Goal: Task Accomplishment & Management: Manage account settings

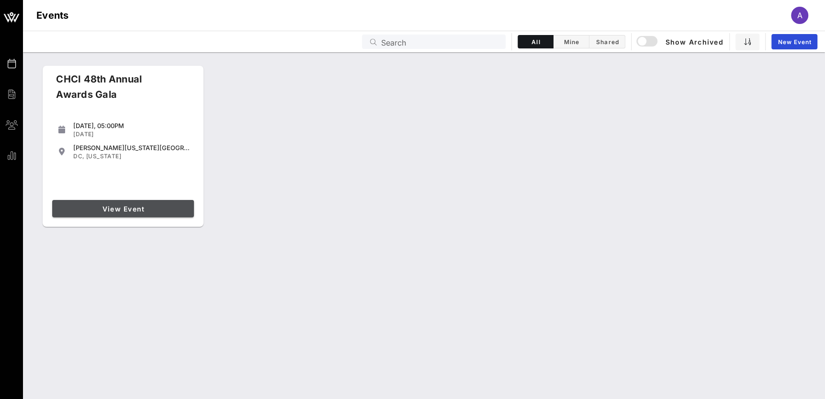
click at [84, 200] on link "View Event" at bounding box center [123, 208] width 142 height 17
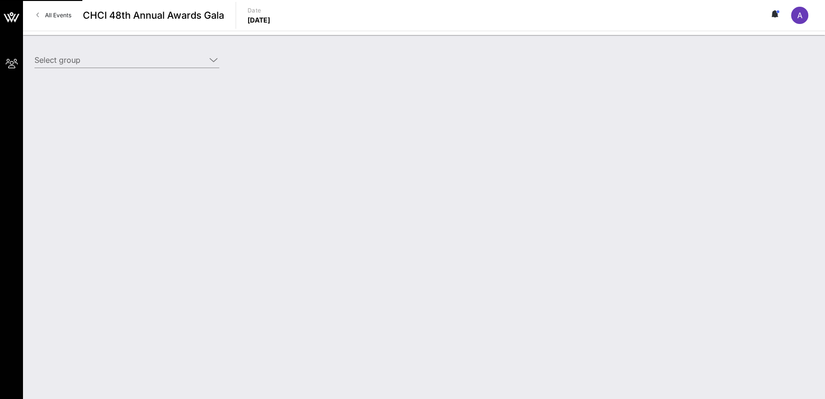
type input "American Federation of State, County and Municipal Employees (AFSCME) (American…"
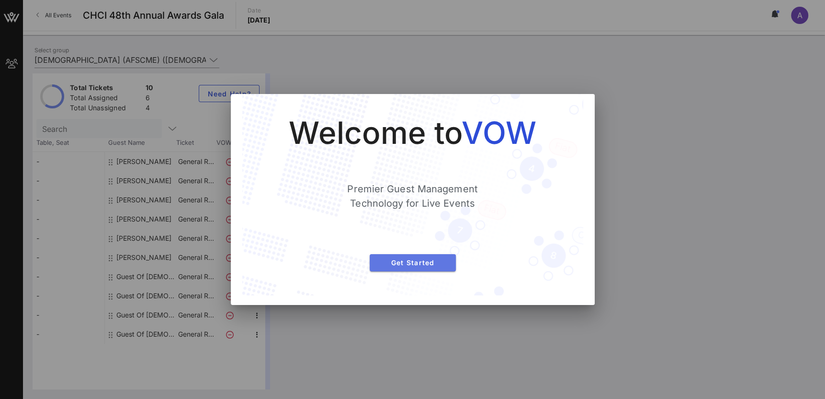
click at [401, 266] on span "Get Started" at bounding box center [413, 262] width 71 height 8
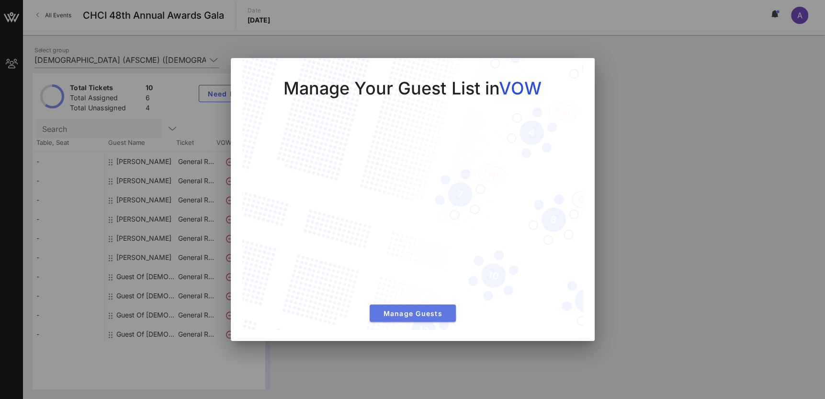
click at [415, 314] on span "Manage Guests" at bounding box center [413, 313] width 71 height 8
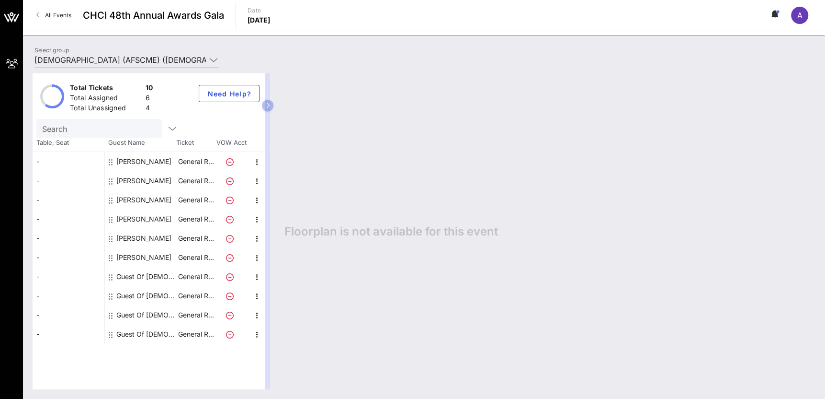
click at [149, 160] on div "Andrea Rodriguez" at bounding box center [143, 161] width 55 height 19
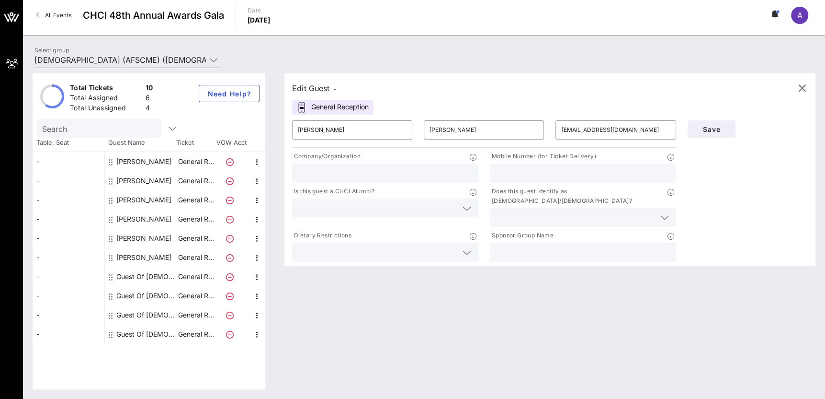
click at [559, 175] on input "text" at bounding box center [583, 173] width 175 height 12
paste input "o (713) 428 1013"
click at [517, 172] on input "o (713) 428 1013" at bounding box center [583, 173] width 175 height 12
click at [504, 172] on input "o (713428 1013" at bounding box center [583, 173] width 175 height 12
click at [518, 174] on input "713428 1013" at bounding box center [583, 173] width 175 height 12
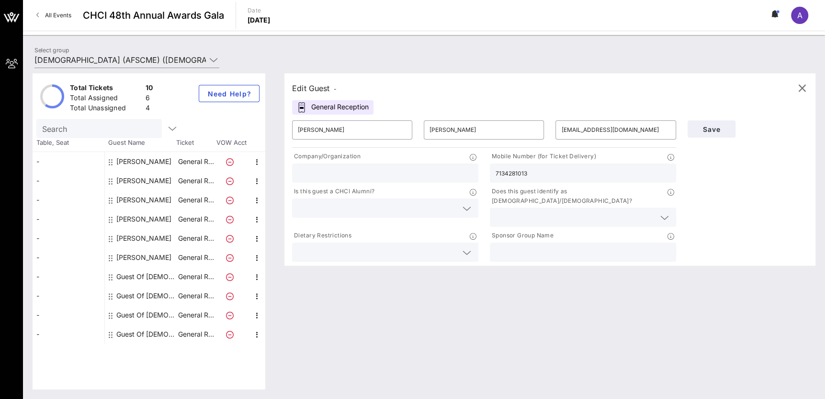
type input "7134281013"
click at [659, 212] on div at bounding box center [664, 217] width 11 height 11
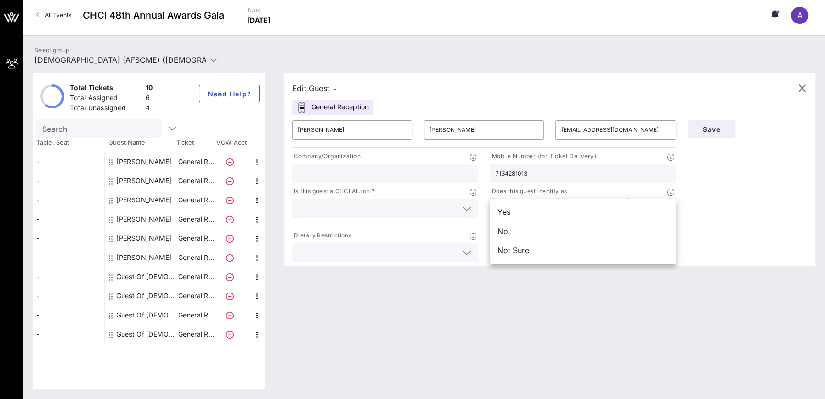
click at [467, 204] on icon at bounding box center [467, 208] width 9 height 11
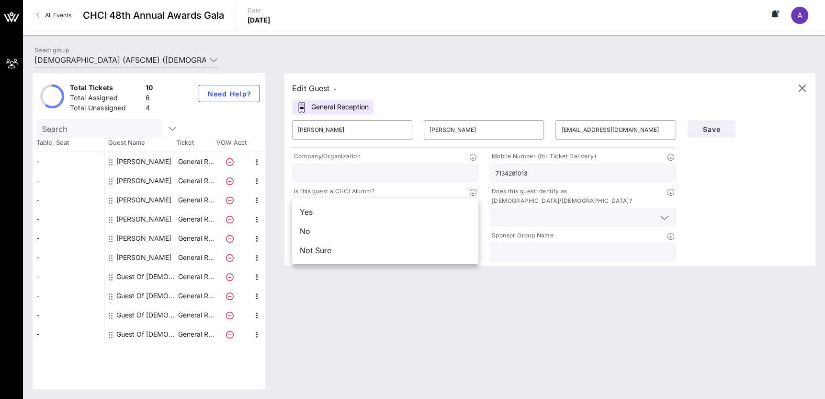
click at [442, 233] on div "No" at bounding box center [385, 230] width 186 height 19
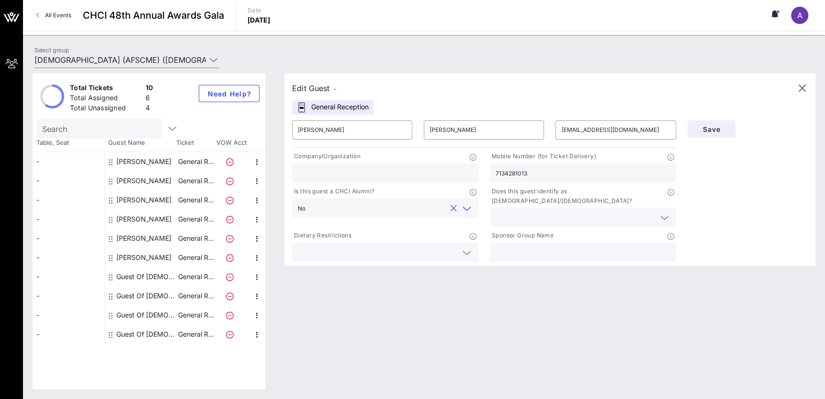
click at [577, 211] on input "text" at bounding box center [576, 217] width 160 height 12
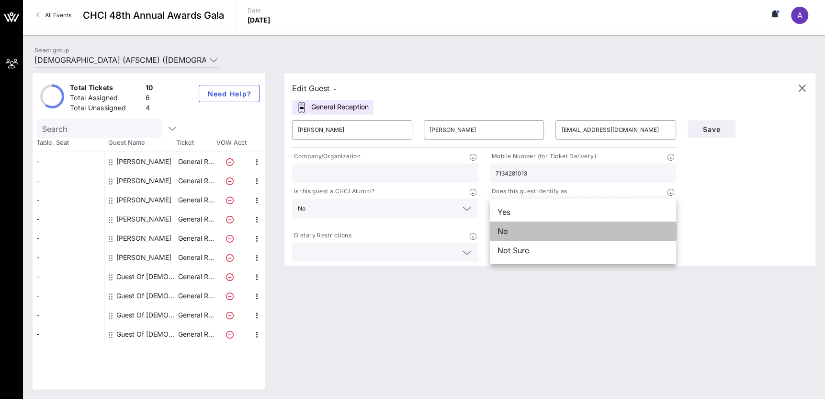
click at [620, 234] on div "No" at bounding box center [583, 230] width 186 height 19
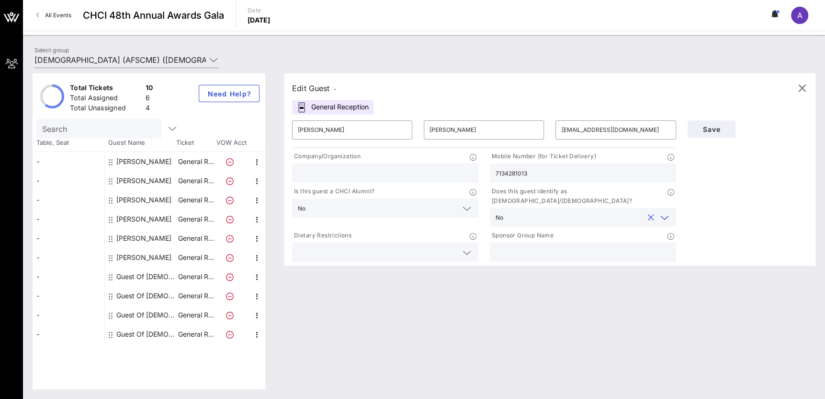
click at [472, 247] on div at bounding box center [466, 252] width 11 height 11
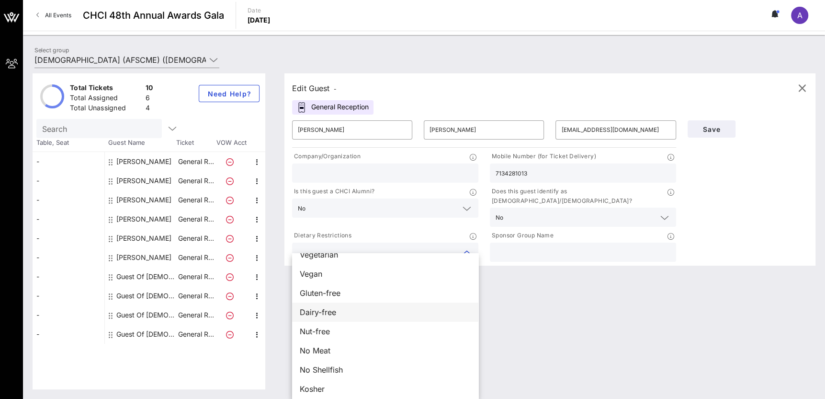
scroll to position [15, 0]
click at [582, 246] on input "text" at bounding box center [583, 252] width 175 height 12
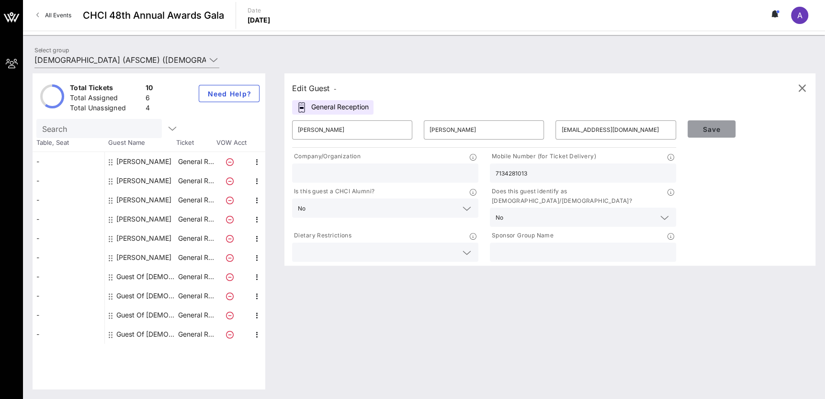
click at [719, 130] on span "Save" at bounding box center [712, 129] width 33 height 8
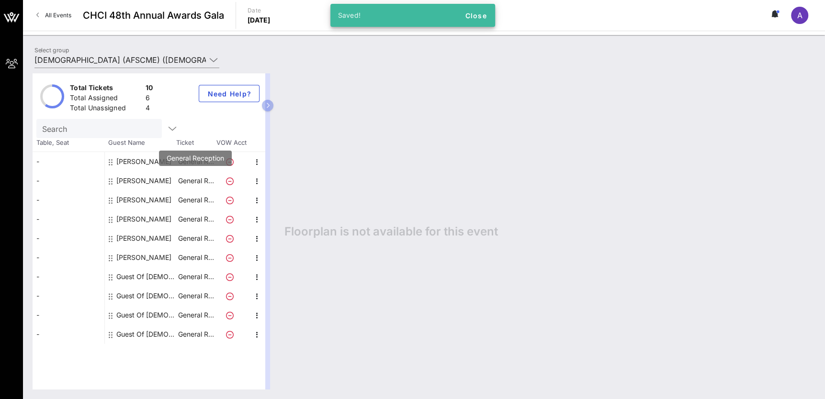
click at [183, 181] on p "General R…" at bounding box center [196, 180] width 38 height 19
click at [138, 180] on div "Emiliano Martinez" at bounding box center [143, 180] width 55 height 19
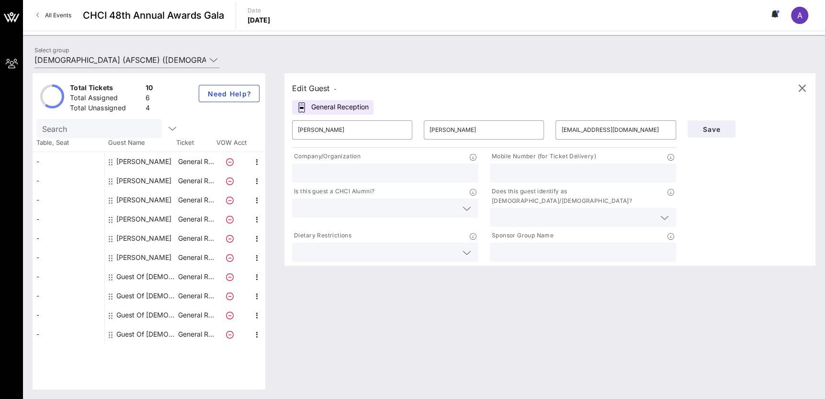
click at [136, 201] on div "Evelyn Haro" at bounding box center [143, 199] width 55 height 19
type input "Evelyn"
type input "Haro"
type input "eharo@afscme.org"
type input "American Federation of State, County and Municipal Employees (AFSCME)"
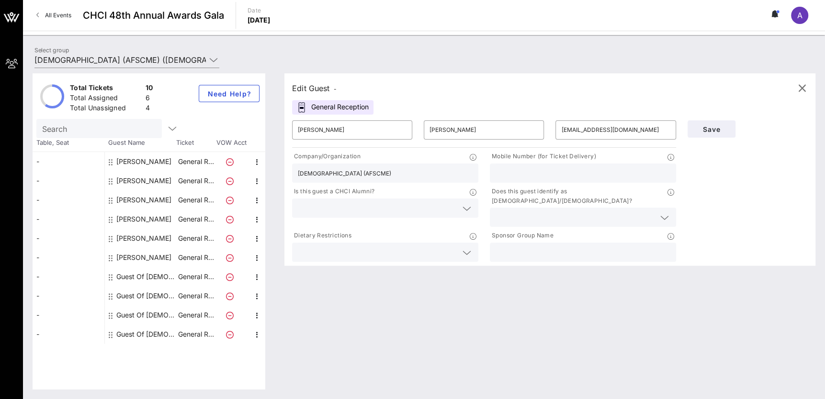
click at [331, 175] on input "American Federation of State, County and Municipal Employees (AFSCME)" at bounding box center [385, 173] width 175 height 12
click at [167, 162] on div "Andrea Rodriguez" at bounding box center [143, 161] width 55 height 19
type input "Andrea"
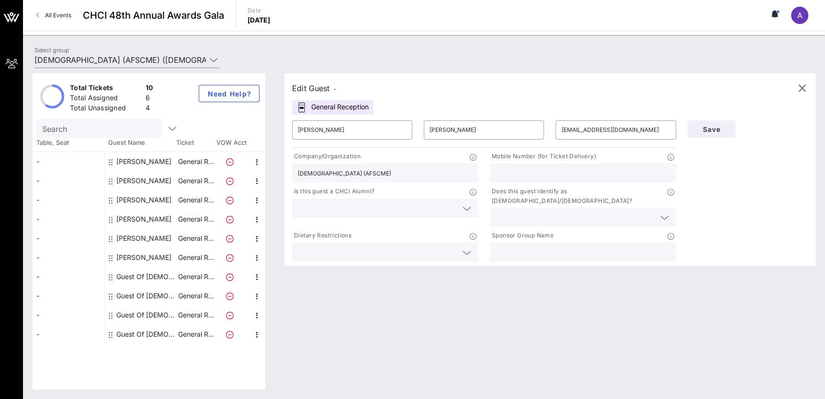
type input "Rodriguez"
type input "arodriguez@afscme.org"
type input "7134281013"
paste input "American Federation of State, County and Municipal Employees (AFSCME)"
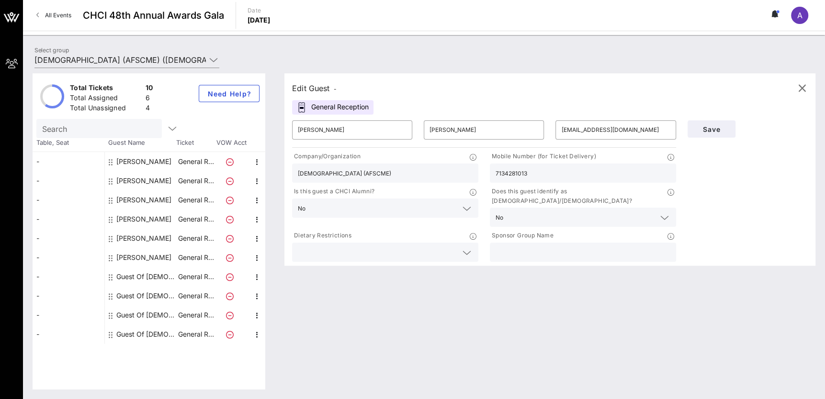
type input "American Federation of State, County and Municipal Employees (AFSCME)"
click at [418, 301] on div "Edit Guest - General Reception ​ Andrea ​ Rodriguez ​ arodriguez@afscme.org Com…" at bounding box center [545, 231] width 541 height 316
click at [711, 131] on span "Save" at bounding box center [712, 129] width 33 height 8
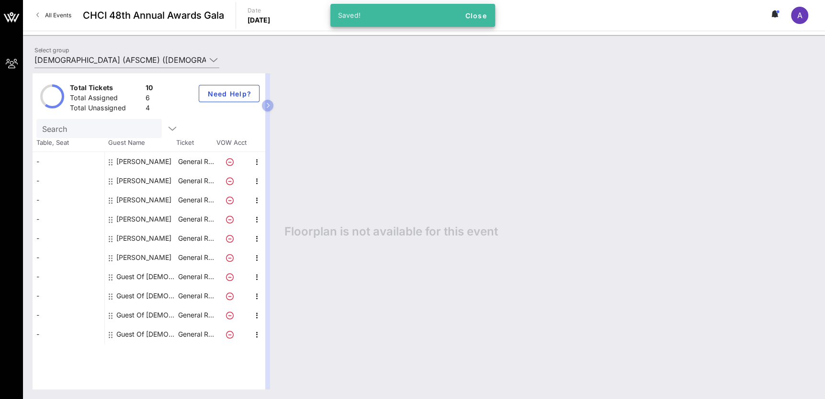
click at [156, 179] on div "Emiliano Martinez" at bounding box center [143, 180] width 55 height 19
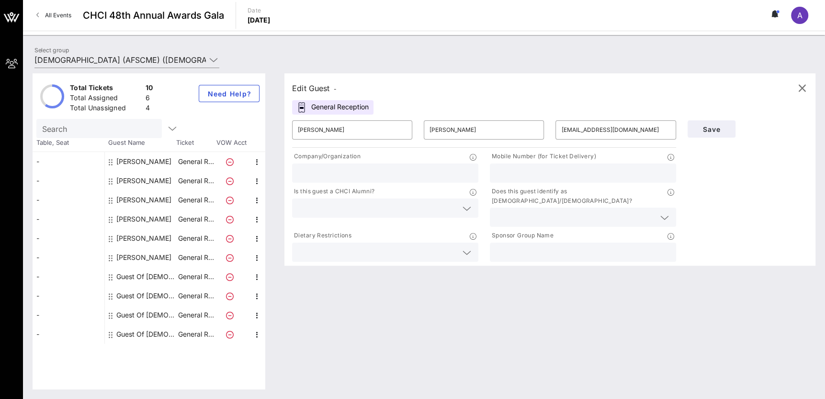
paste input "o (319) 270-5848"
click at [516, 171] on input "o (319) 270-5848" at bounding box center [583, 173] width 175 height 12
click at [503, 172] on input "o (319270-5848" at bounding box center [583, 173] width 175 height 12
click at [506, 172] on input "o (319270-5848" at bounding box center [583, 173] width 175 height 12
click at [505, 172] on input "o (319270-5848" at bounding box center [583, 173] width 175 height 12
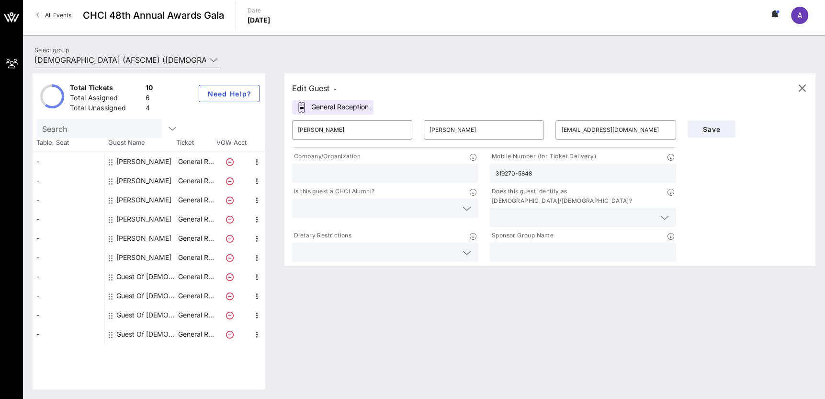
click at [518, 172] on input "319270-5848" at bounding box center [583, 173] width 175 height 12
type input "3192705848"
click at [658, 212] on div at bounding box center [663, 217] width 13 height 11
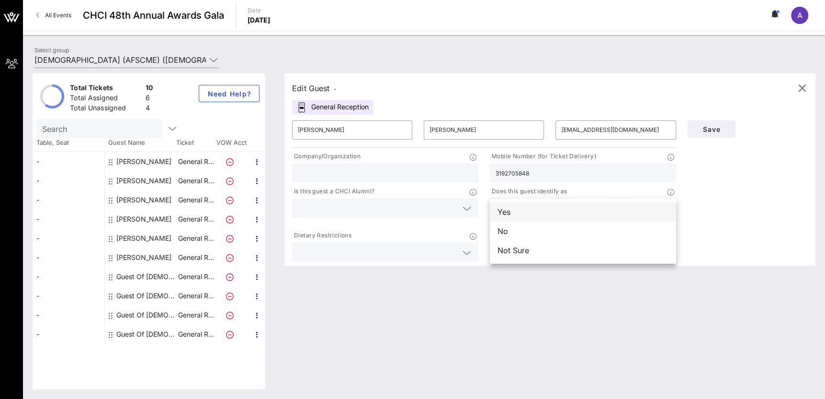
click at [587, 215] on div "Yes" at bounding box center [583, 211] width 186 height 19
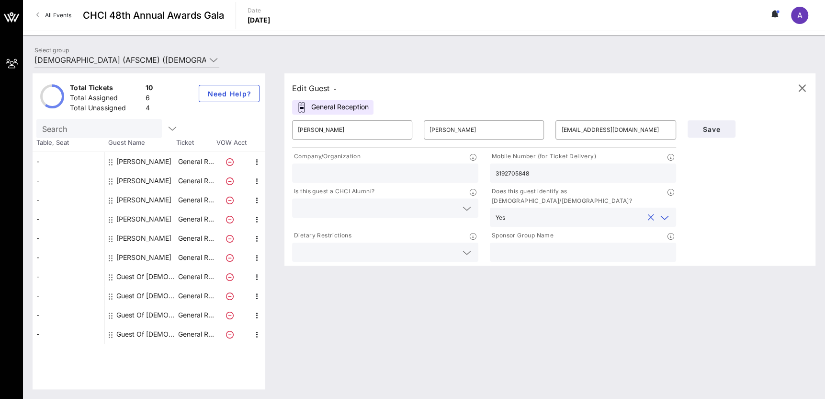
click at [465, 209] on icon at bounding box center [467, 208] width 9 height 11
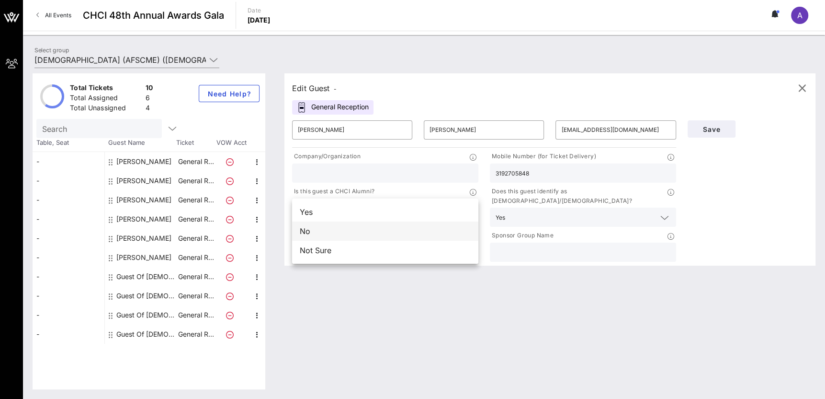
click at [453, 233] on div "No" at bounding box center [385, 230] width 186 height 19
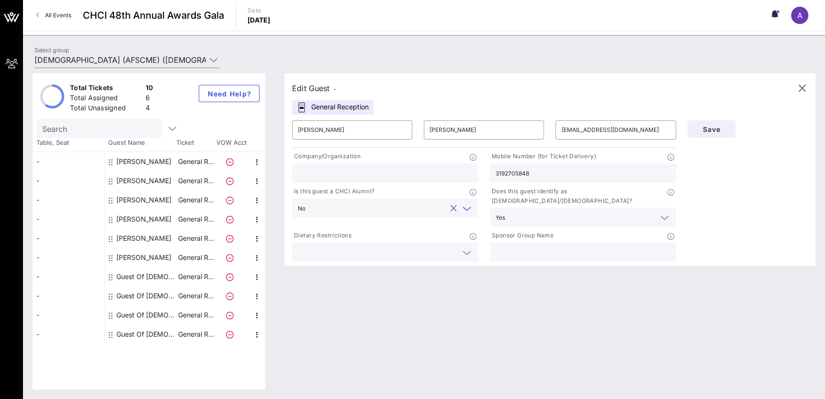
click at [382, 175] on input "text" at bounding box center [385, 173] width 175 height 12
type input "American Federation of State, County and Municipal Employees (AFSCME)"
click at [713, 127] on span "Save" at bounding box center [712, 129] width 33 height 8
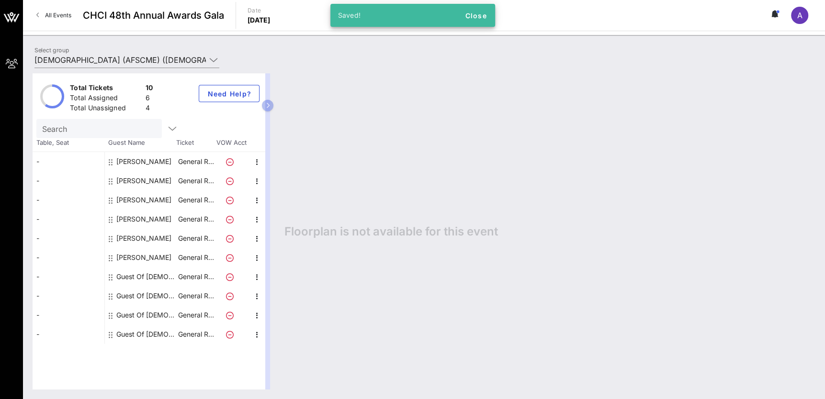
click at [158, 163] on div "Andrea Rodriguez" at bounding box center [143, 161] width 55 height 19
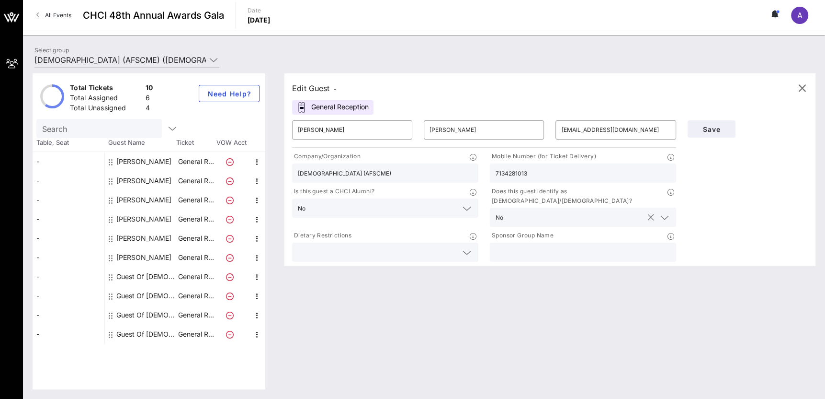
click at [671, 207] on div "No" at bounding box center [583, 216] width 186 height 19
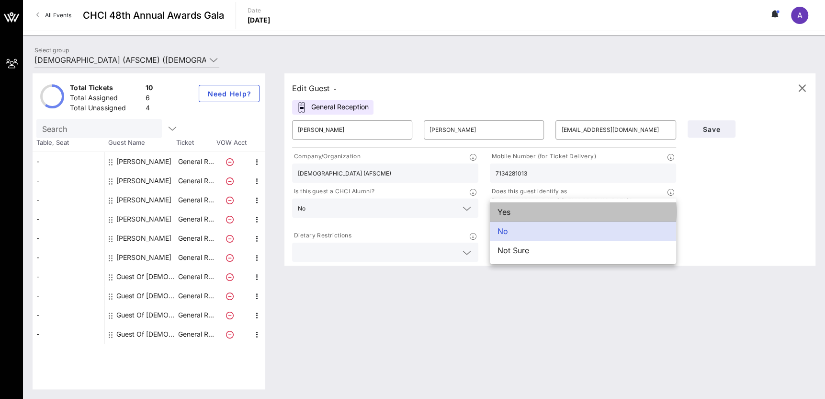
click at [620, 216] on div "Yes" at bounding box center [583, 211] width 186 height 19
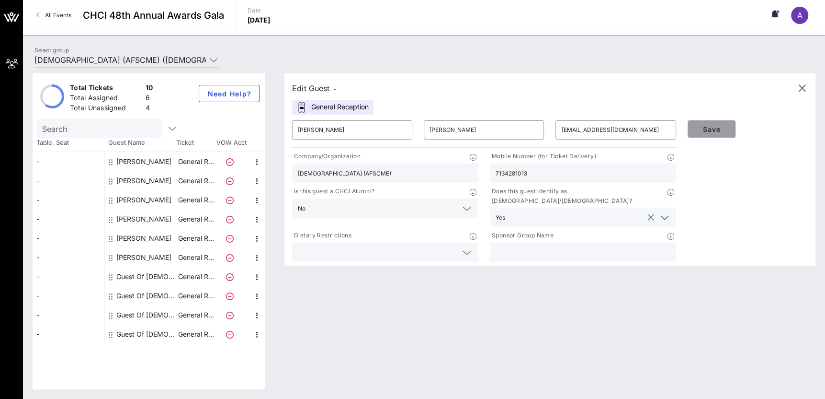
click at [714, 131] on span "Save" at bounding box center [712, 129] width 33 height 8
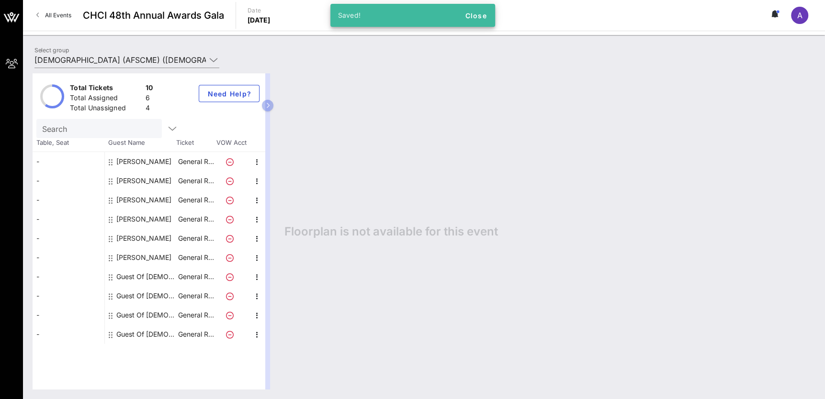
click at [163, 182] on div "Emiliano Martinez" at bounding box center [143, 180] width 55 height 19
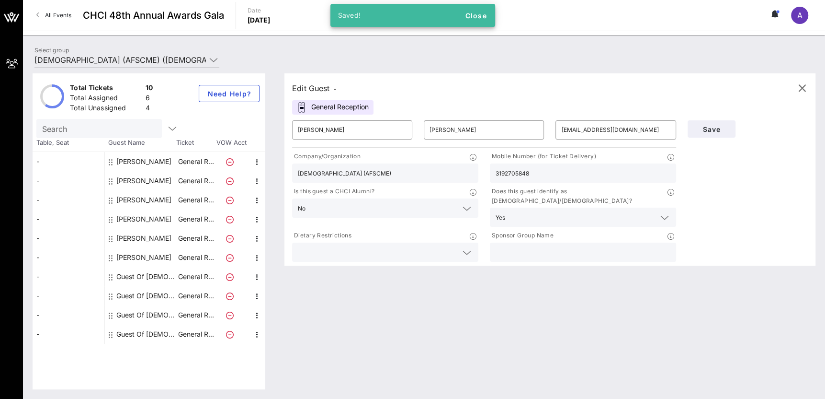
click at [154, 200] on div "Evelyn Haro" at bounding box center [143, 199] width 55 height 19
type input "Evelyn"
type input "Haro"
type input "eharo@afscme.org"
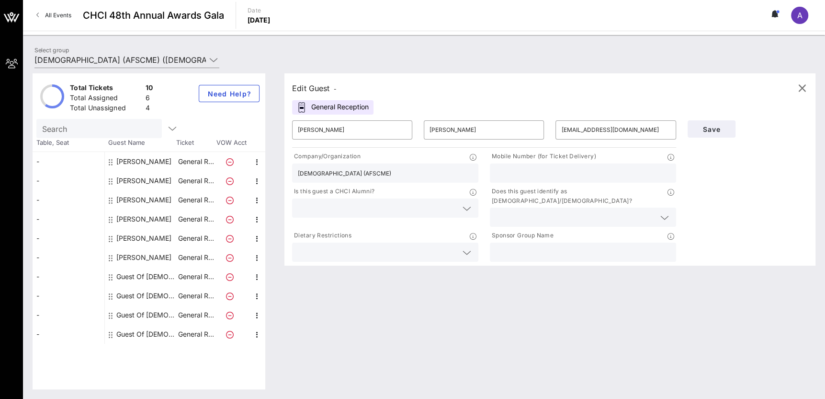
click at [150, 218] on div "Freddy Rodriguez" at bounding box center [143, 218] width 55 height 19
type input "Freddy"
type input "Rodriguez"
type input "freddy4hair@hotmail.com"
paste input "620-521-7452"
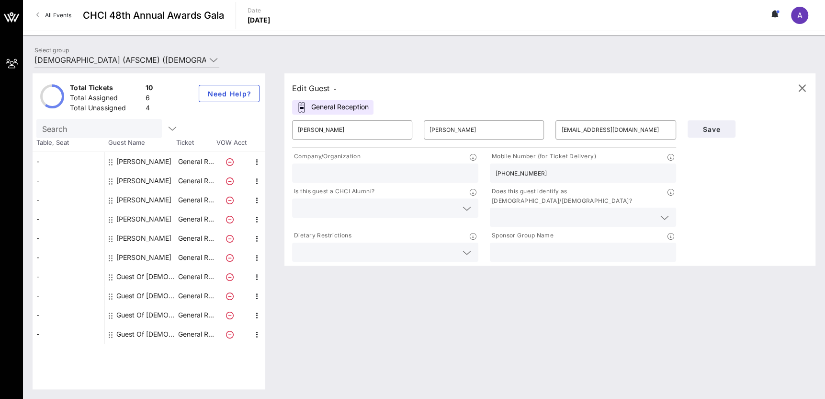
click at [520, 170] on input "620-521-7452" at bounding box center [583, 173] width 175 height 12
click at [511, 172] on input "620-5217452" at bounding box center [583, 173] width 175 height 12
type input "6205217452"
click at [427, 209] on input "text" at bounding box center [378, 208] width 160 height 12
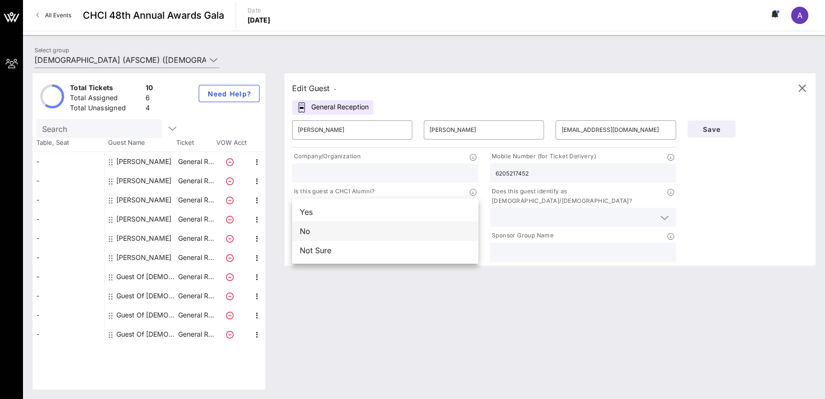
click at [425, 231] on div "No" at bounding box center [385, 230] width 186 height 19
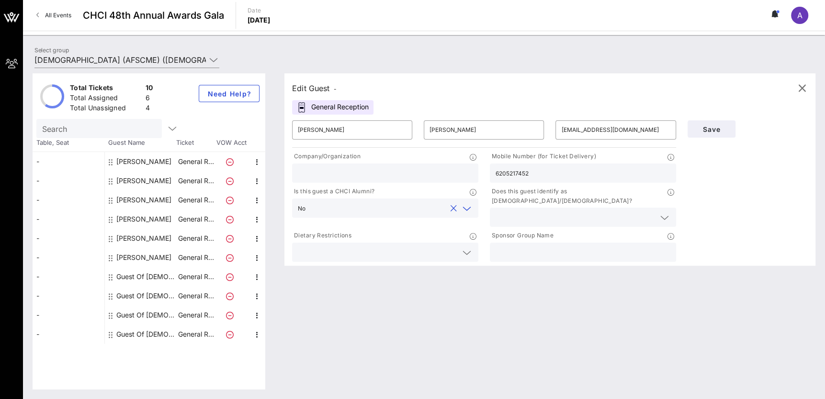
click at [564, 211] on input "text" at bounding box center [576, 217] width 160 height 12
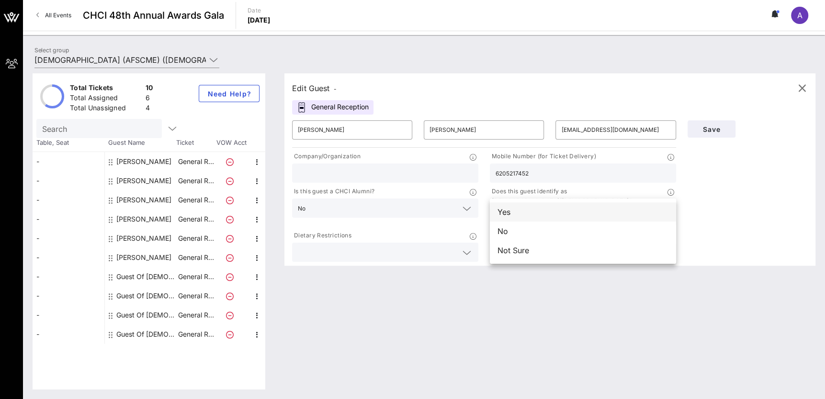
click at [547, 214] on div "Yes" at bounding box center [583, 211] width 186 height 19
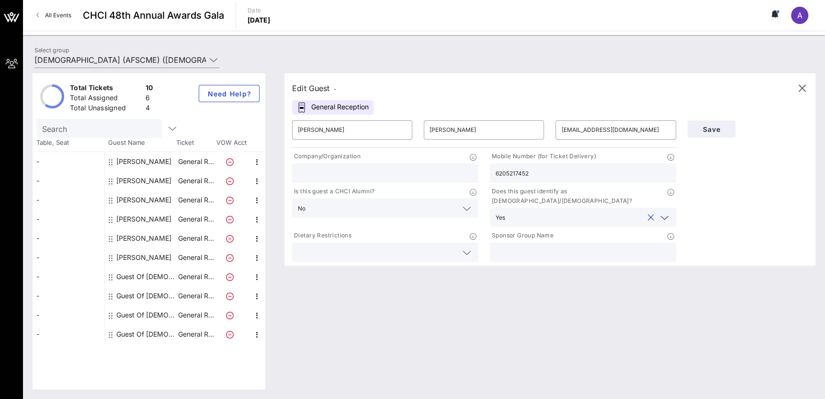
click at [635, 175] on input "6205217452" at bounding box center [583, 173] width 175 height 12
click at [565, 211] on input "text" at bounding box center [576, 217] width 135 height 12
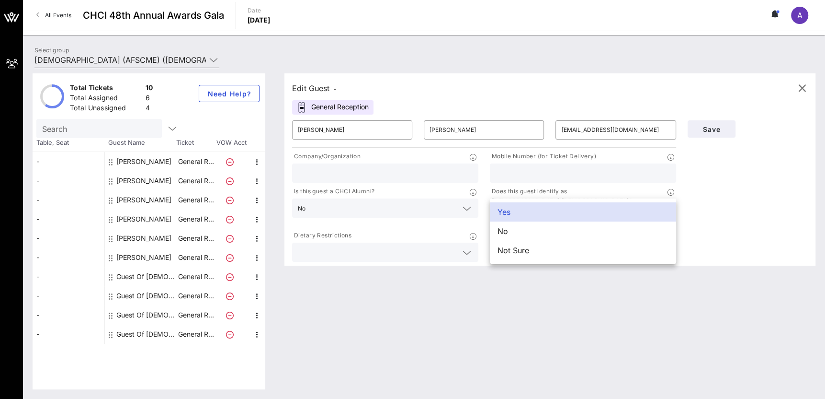
click at [716, 206] on div "Save" at bounding box center [748, 189] width 132 height 149
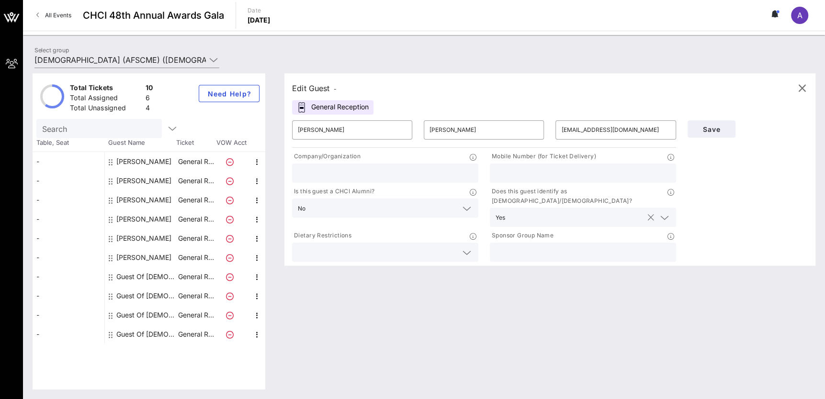
click at [649, 213] on button "clear icon" at bounding box center [651, 218] width 6 height 10
click at [455, 205] on button "clear icon" at bounding box center [453, 209] width 6 height 10
click at [756, 187] on div "Save" at bounding box center [748, 189] width 132 height 149
click at [149, 238] on div "Julia Santos" at bounding box center [143, 238] width 55 height 19
type input "Julia"
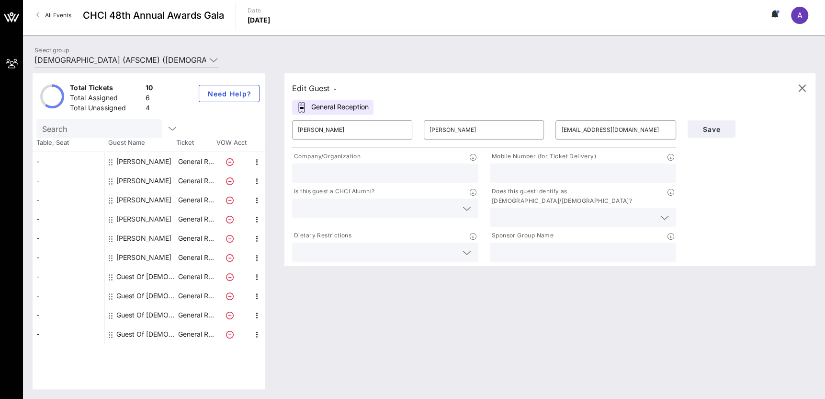
type input "Santos"
type input "jsantos@nationalnursesunited.org"
type input "National Nurses United"
click at [521, 175] on input "text" at bounding box center [583, 173] width 175 height 12
drag, startPoint x: 521, startPoint y: 175, endPoint x: 501, endPoint y: 177, distance: 20.2
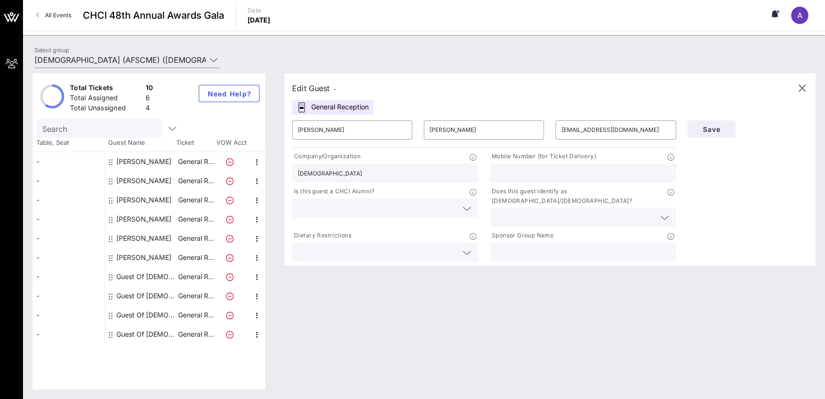
click at [501, 177] on input "text" at bounding box center [583, 173] width 175 height 12
paste input "620-521-7452"
drag, startPoint x: 774, startPoint y: 287, endPoint x: 791, endPoint y: 280, distance: 18.7
click at [774, 287] on div "Edit Guest - General Reception ​ Julia ​ Santos ​ jsantos@nationalnursesunited.…" at bounding box center [545, 231] width 541 height 316
click at [455, 206] on input "text" at bounding box center [378, 208] width 160 height 12
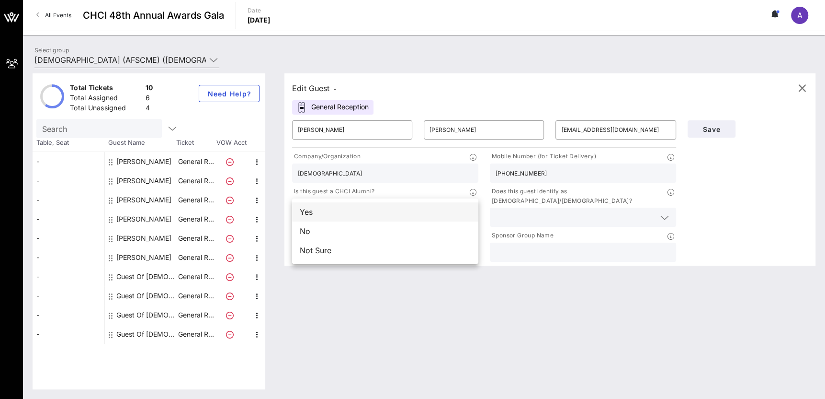
click at [459, 209] on div "Yes" at bounding box center [385, 211] width 186 height 19
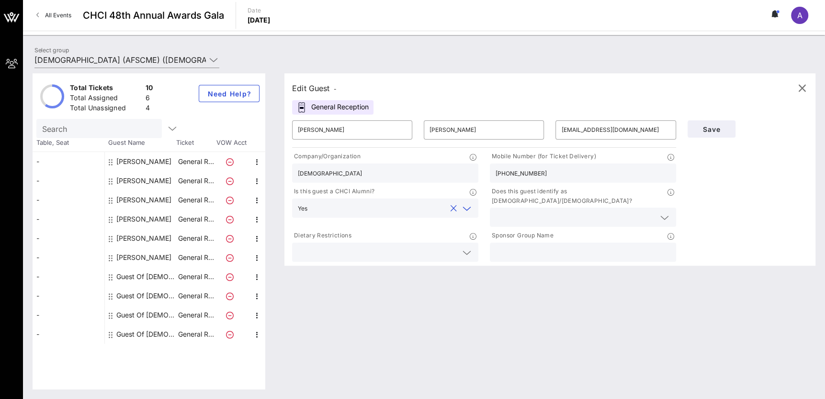
click at [459, 209] on div at bounding box center [465, 208] width 13 height 11
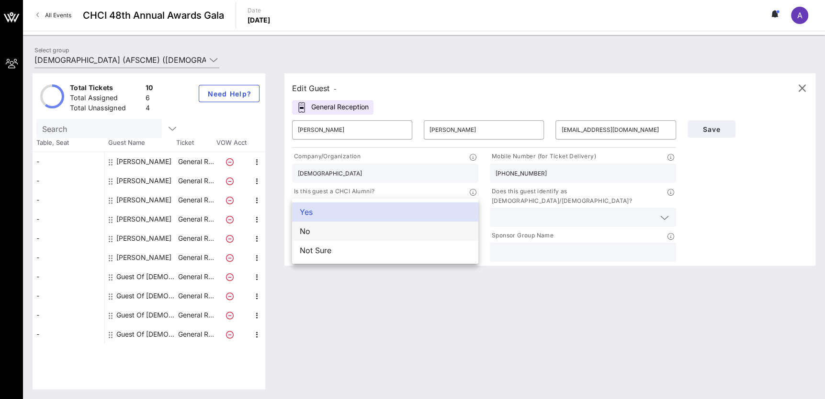
click at [433, 233] on div "No" at bounding box center [385, 230] width 186 height 19
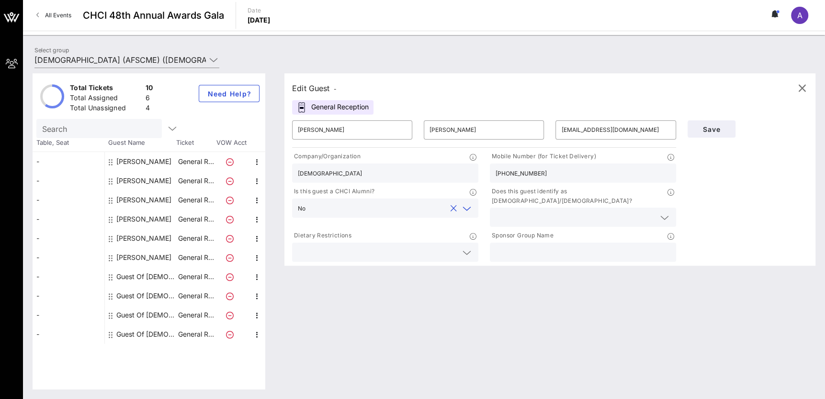
click at [511, 174] on input "620-521-7452" at bounding box center [583, 173] width 175 height 12
click at [519, 171] on input "620521-7452" at bounding box center [583, 173] width 175 height 12
type input "6205217452"
click at [407, 212] on input "text" at bounding box center [377, 208] width 137 height 12
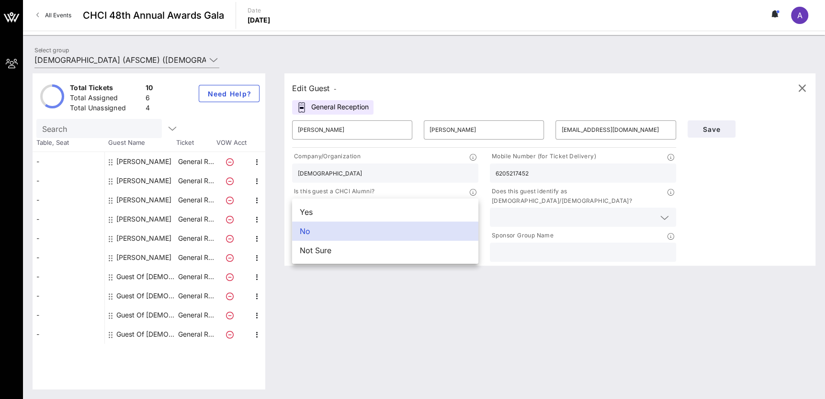
click at [566, 211] on input "text" at bounding box center [576, 217] width 160 height 12
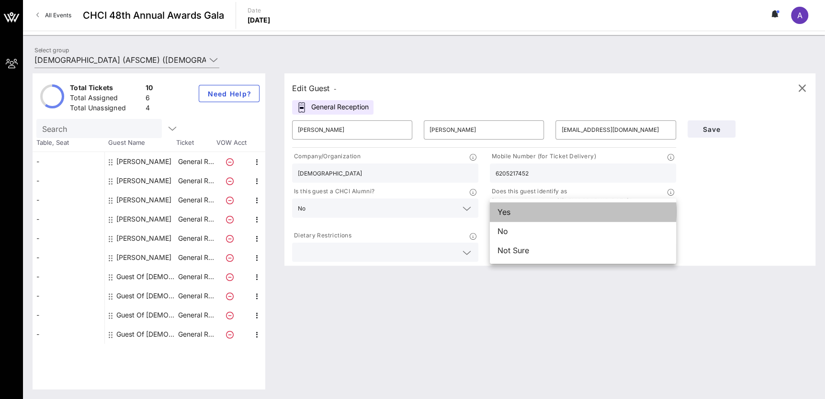
click at [572, 211] on div "Yes" at bounding box center [583, 211] width 186 height 19
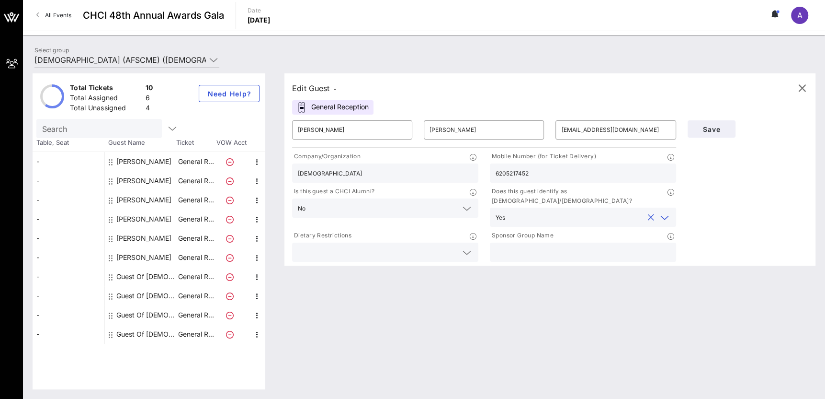
click at [518, 278] on div "Edit Guest - General Reception ​ Julia ​ Santos ​ jsantos@nationalnursesunited.…" at bounding box center [545, 231] width 541 height 316
click at [716, 126] on span "Save" at bounding box center [712, 129] width 33 height 8
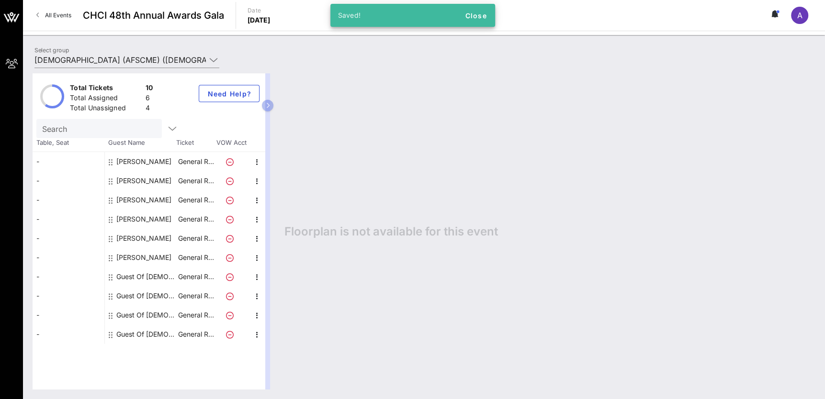
click at [148, 256] on div "Laura MacDonald" at bounding box center [143, 257] width 55 height 19
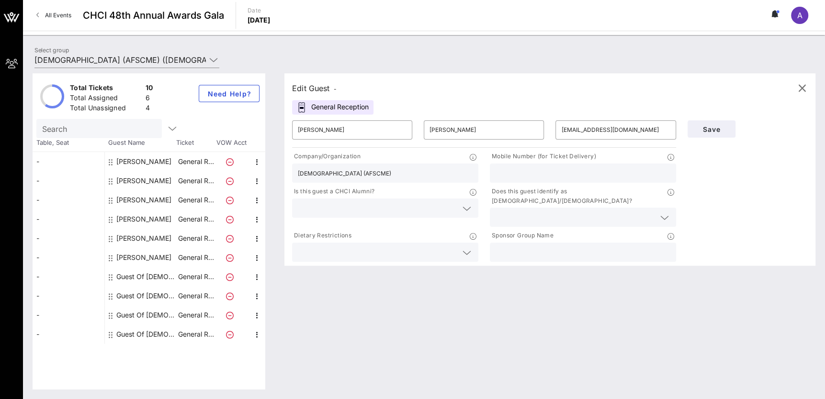
click at [148, 218] on div "Freddy Rodriguez" at bounding box center [143, 218] width 55 height 19
type input "Freddy"
type input "Rodriguez"
type input "freddy4hair@hotmail.com"
click at [397, 172] on input "text" at bounding box center [385, 173] width 175 height 12
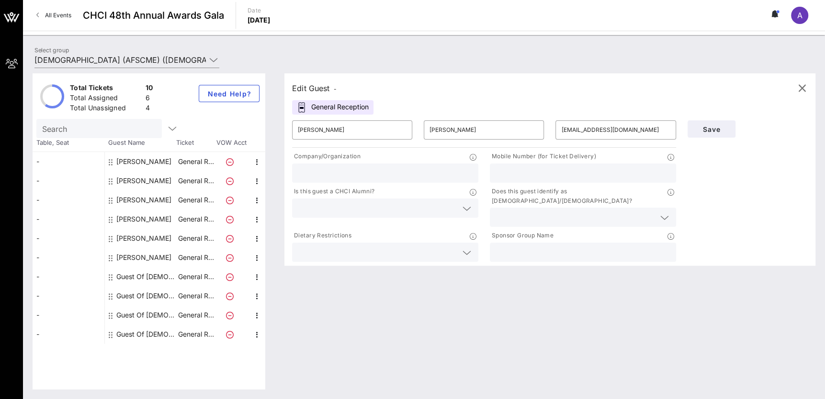
click at [581, 175] on input "text" at bounding box center [583, 173] width 175 height 12
paste input "202-903-4832"
click at [509, 173] on input "202-903-4832" at bounding box center [583, 173] width 175 height 12
click at [522, 175] on input "202903-4832" at bounding box center [583, 173] width 175 height 12
click at [520, 174] on input "202903-4832" at bounding box center [583, 173] width 175 height 12
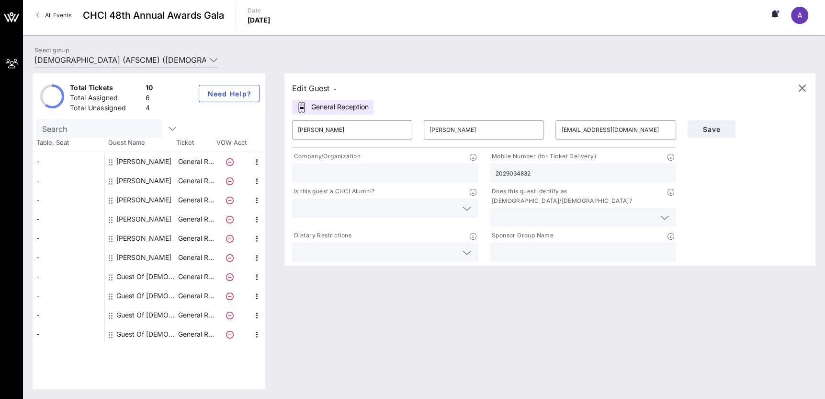
type input "2029034832"
click at [546, 211] on input "text" at bounding box center [576, 217] width 160 height 12
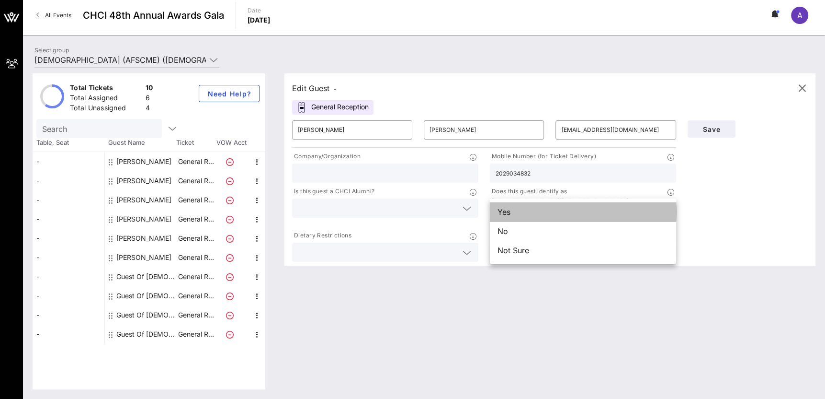
click at [622, 209] on div "Yes" at bounding box center [583, 211] width 186 height 19
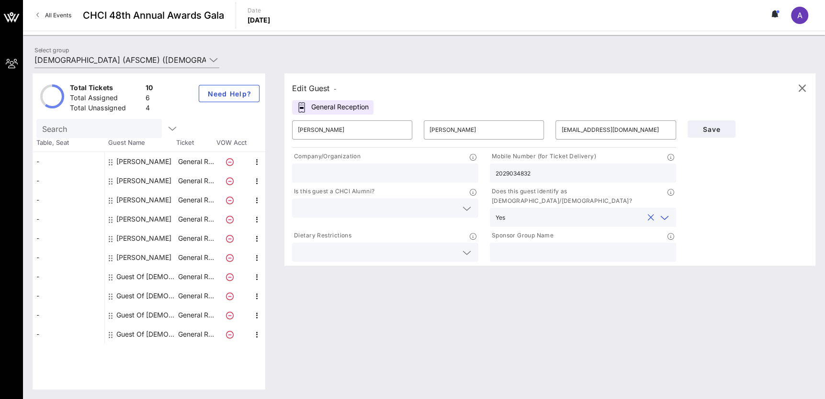
click at [463, 204] on icon at bounding box center [467, 208] width 9 height 11
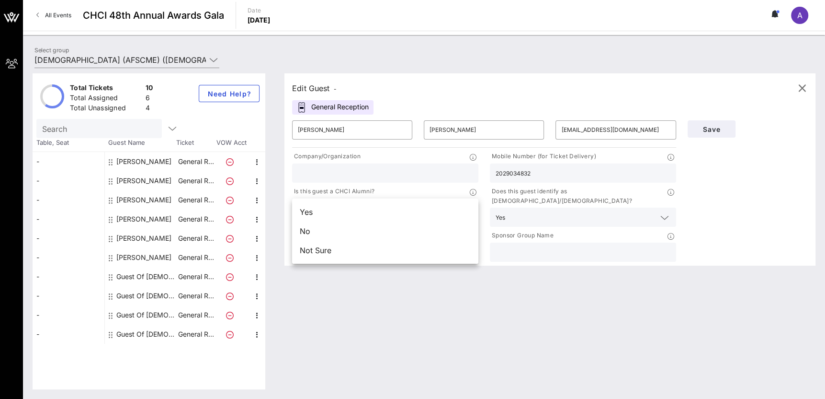
click at [570, 247] on input "text" at bounding box center [583, 252] width 175 height 12
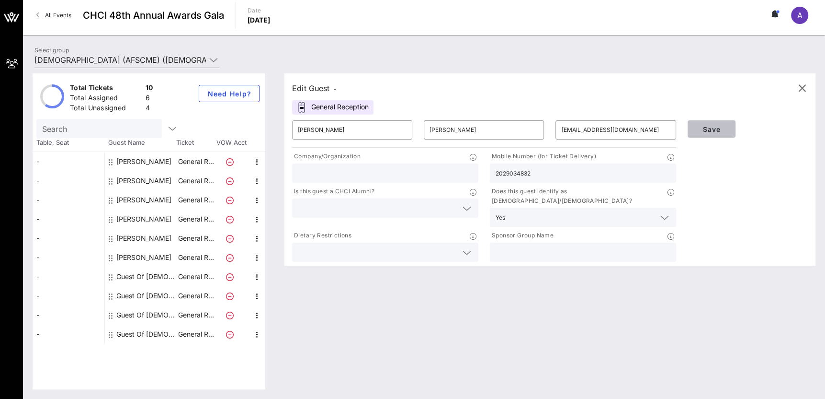
click at [700, 129] on span "Save" at bounding box center [712, 129] width 33 height 8
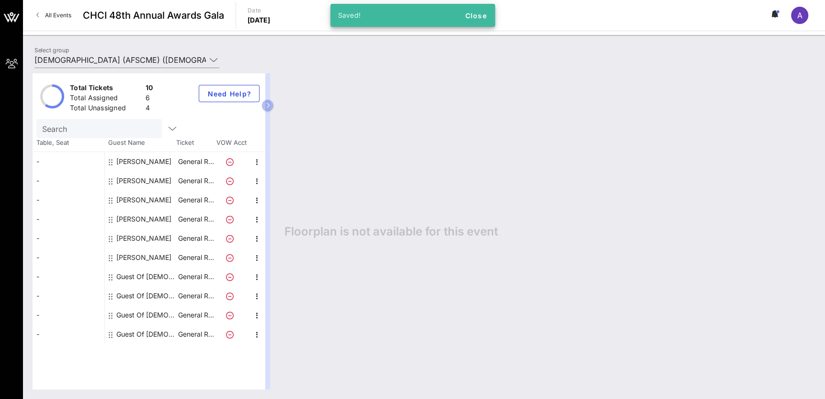
click at [151, 235] on div "Julia Santos" at bounding box center [143, 238] width 55 height 19
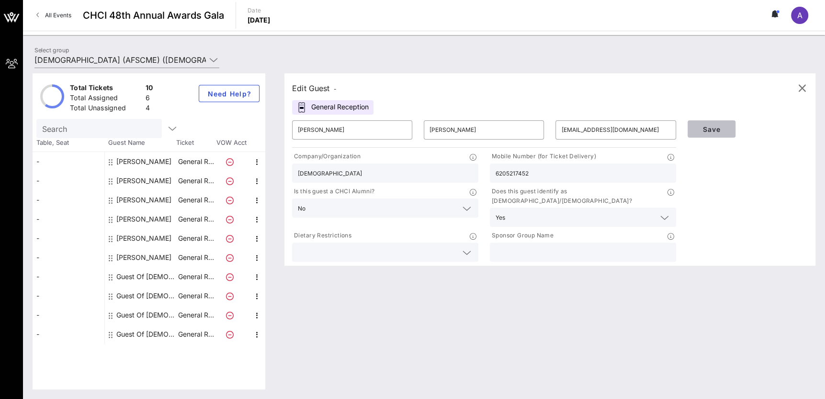
click at [714, 129] on span "Save" at bounding box center [712, 129] width 33 height 8
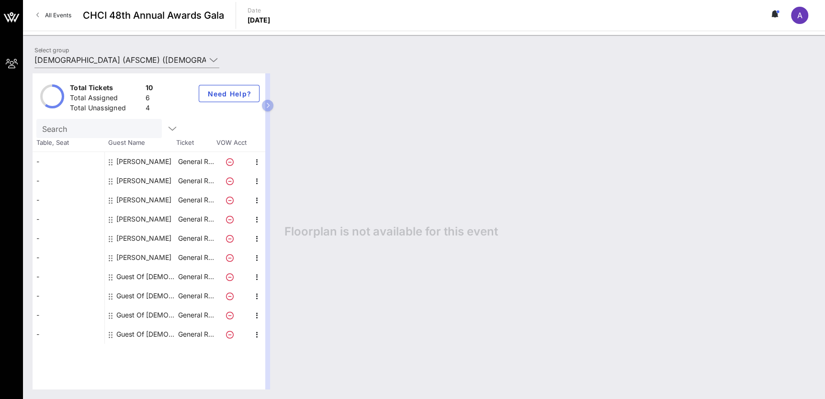
click at [156, 276] on div "Guest Of American Federation of State, County and Municipal Employees (AFSCME)" at bounding box center [146, 276] width 60 height 19
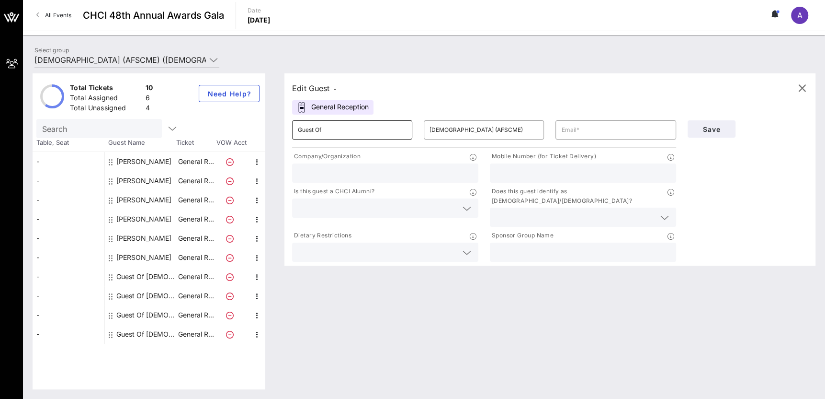
click at [385, 129] on input "Guest Of" at bounding box center [352, 129] width 109 height 15
type input "paBLO"
click at [457, 133] on input "American Federation of State, County and Municipal Employees (AFSCME)" at bounding box center [484, 129] width 109 height 15
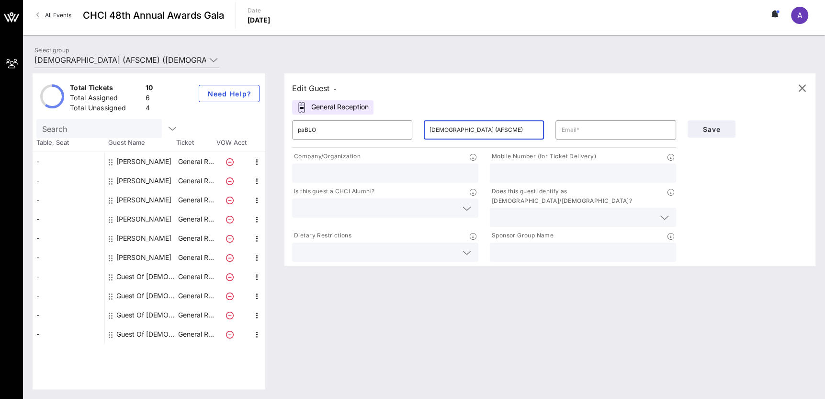
click at [455, 133] on input "American Federation of State, County and Municipal Employees (AFSCME)" at bounding box center [484, 129] width 109 height 15
drag, startPoint x: 455, startPoint y: 133, endPoint x: 446, endPoint y: 132, distance: 9.2
click at [446, 132] on input "American Federation of State, County and Municipal Employees (AFSCME)" at bounding box center [484, 129] width 109 height 15
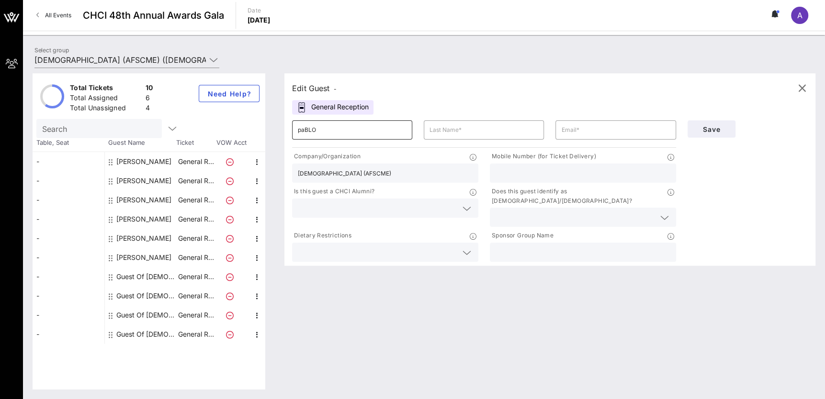
type input "American Federation of State, County and Municipal Employees (AFSCME)"
click at [367, 127] on input "paBLO" at bounding box center [352, 129] width 109 height 15
type input "Pablo"
type input "Ros"
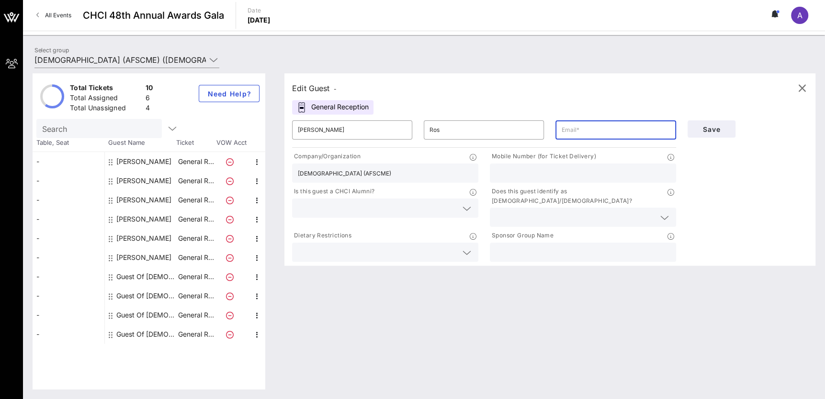
click at [630, 128] on input "text" at bounding box center [615, 129] width 109 height 15
paste input "PRos@afscme.org"
drag, startPoint x: 558, startPoint y: 124, endPoint x: 568, endPoint y: 126, distance: 10.9
click at [568, 126] on div "​ PRos@afscme.org" at bounding box center [616, 129] width 120 height 19
drag, startPoint x: 569, startPoint y: 127, endPoint x: 560, endPoint y: 127, distance: 9.1
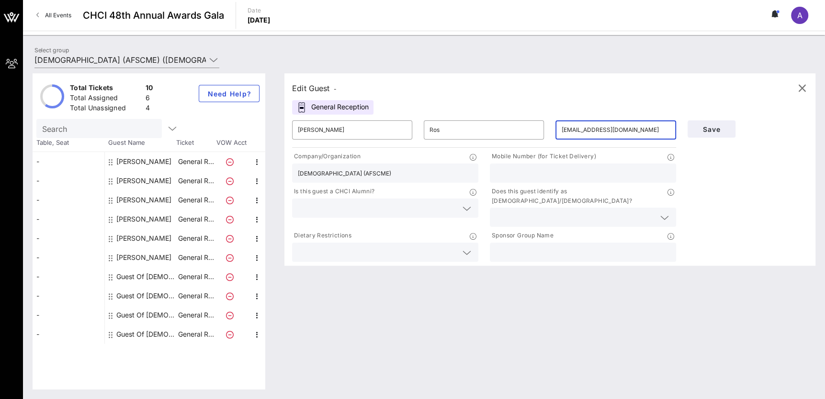
click at [560, 127] on div "​ PRos@afscme.org" at bounding box center [616, 129] width 120 height 19
type input "pros@afscme.org"
click at [712, 133] on button "Save" at bounding box center [712, 128] width 48 height 17
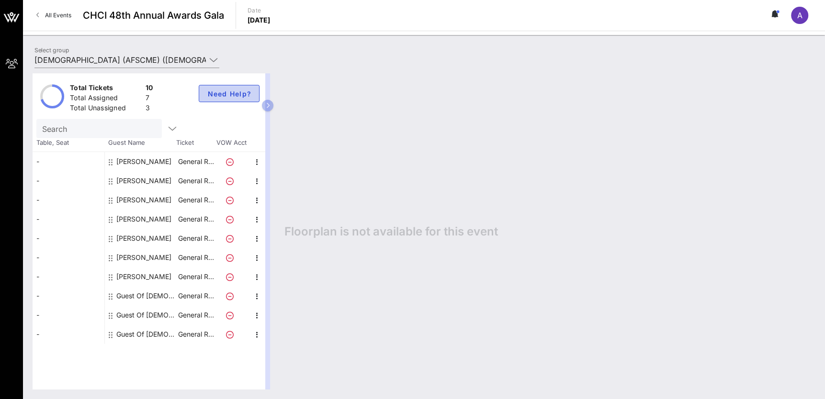
click at [206, 93] on button "Need Help?" at bounding box center [229, 93] width 61 height 17
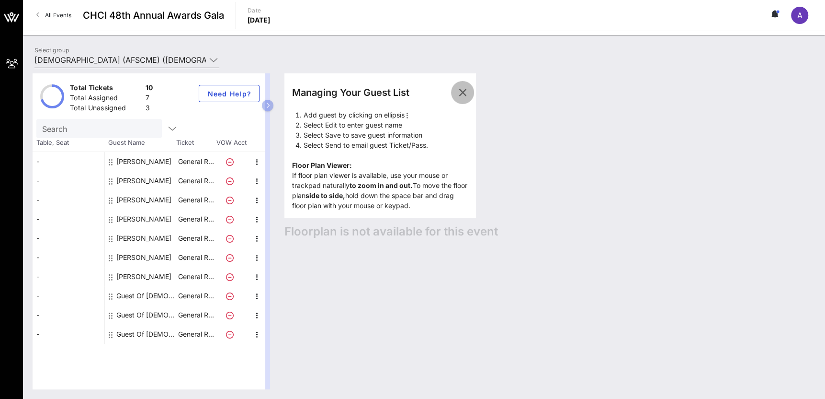
click at [462, 87] on icon "button" at bounding box center [462, 92] width 11 height 11
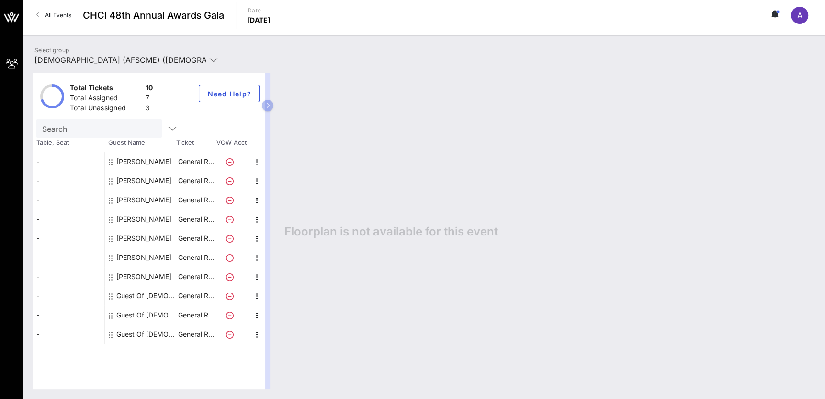
click at [109, 220] on icon at bounding box center [111, 220] width 4 height 8
click at [108, 298] on div "Guest Of American Federation of State, County and Municipal Employees (AFSCME)" at bounding box center [141, 295] width 72 height 19
click at [108, 296] on div "Guest Of American Federation of State, County and Municipal Employees (AFSCME)" at bounding box center [141, 295] width 72 height 19
click at [142, 219] on div "Freddy Rodriguez" at bounding box center [143, 218] width 55 height 19
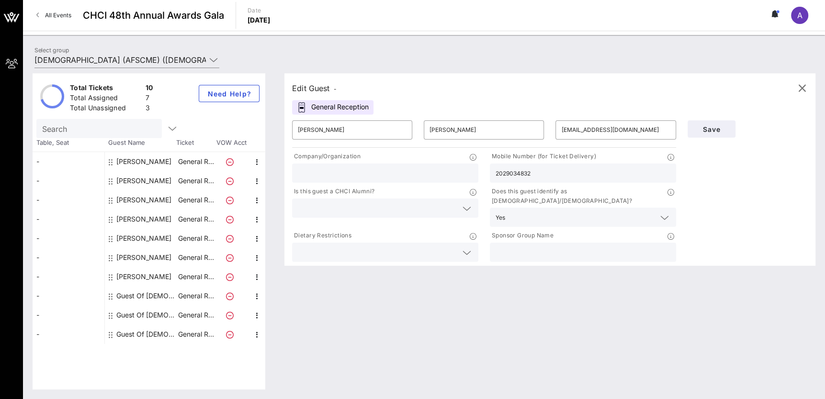
click at [152, 204] on div "Evelyn Haro" at bounding box center [143, 199] width 55 height 19
type input "Evelyn"
type input "Haro"
type input "eharo@afscme.org"
type input "American Federation of State, County and Municipal Employees (AFSCME)"
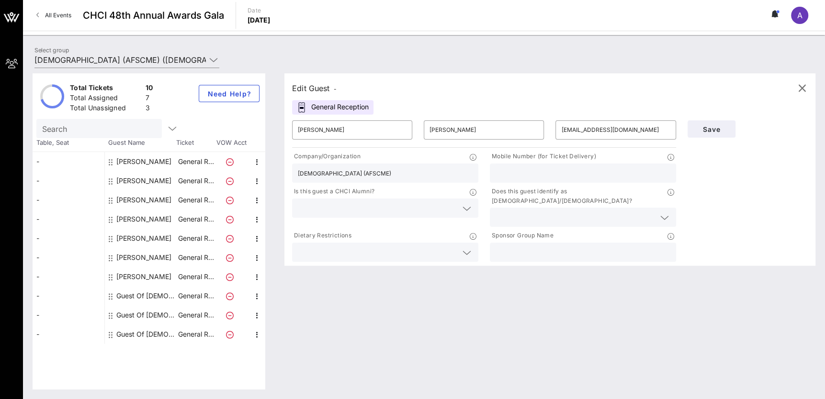
click at [344, 170] on input "American Federation of State, County and Municipal Employees (AFSCME)" at bounding box center [385, 173] width 175 height 12
click at [767, 311] on div "Edit Guest - General Reception ​ Evelyn ​ Haro ​ eharo@afscme.org Company/Organ…" at bounding box center [545, 231] width 541 height 316
click at [155, 275] on div "Pablo Ros" at bounding box center [141, 276] width 72 height 19
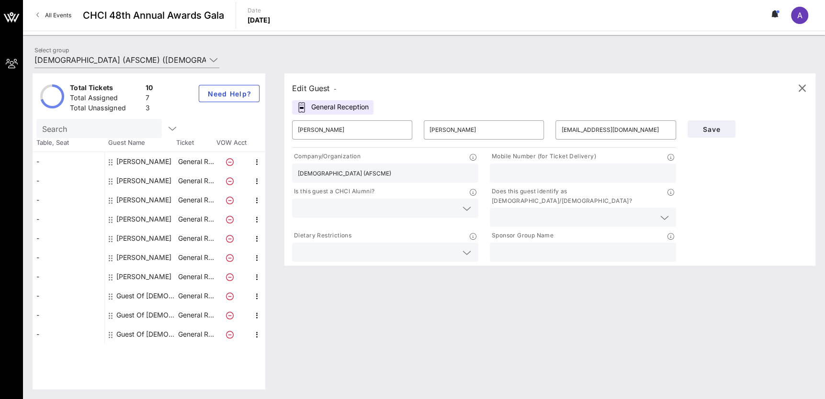
click at [139, 278] on div "Pablo Ros" at bounding box center [143, 276] width 55 height 19
type input "Pablo"
type input "Ros"
type input "pros@afscme.org"
paste input "202-258-4306"
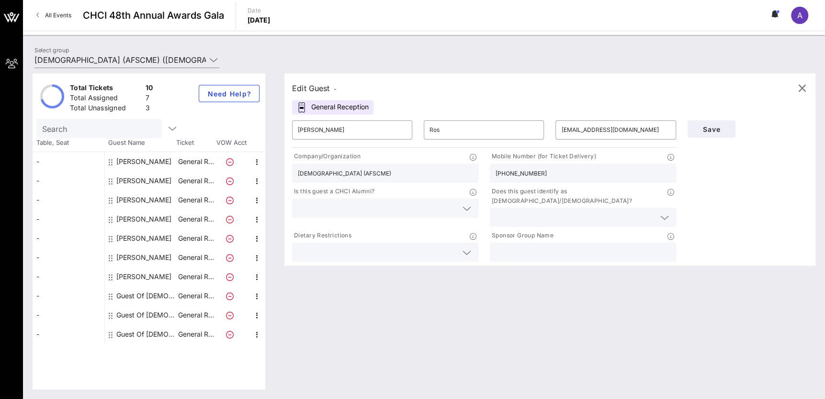
click at [508, 175] on input "202-258-4306" at bounding box center [583, 173] width 175 height 12
click at [518, 171] on input "202258-4306" at bounding box center [583, 173] width 175 height 12
type input "2022584306"
click at [509, 211] on input "text" at bounding box center [576, 217] width 160 height 12
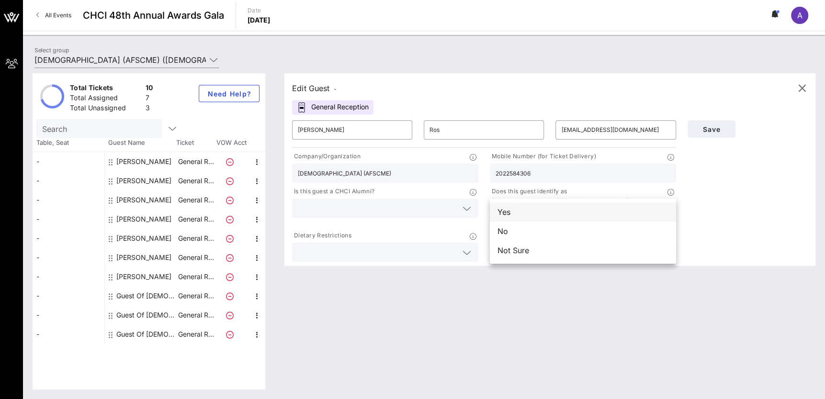
click at [535, 212] on div "Yes" at bounding box center [583, 211] width 186 height 19
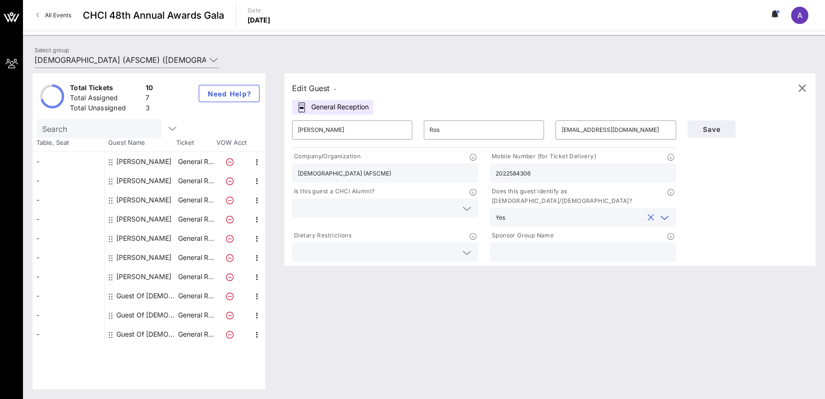
click at [426, 214] on div at bounding box center [385, 207] width 175 height 19
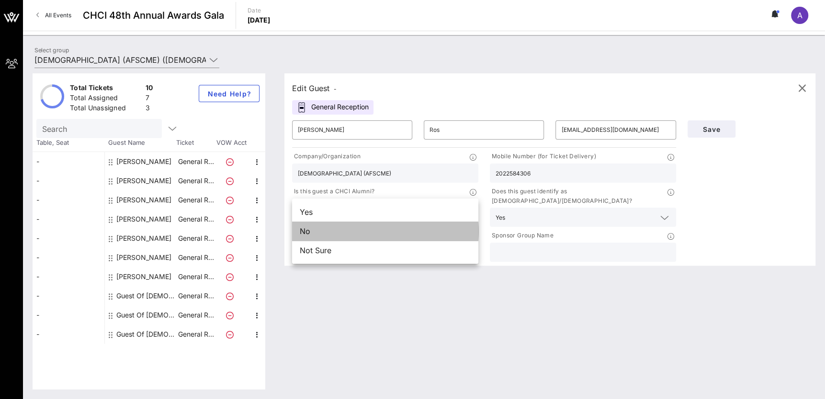
click at [424, 238] on div "No" at bounding box center [385, 230] width 186 height 19
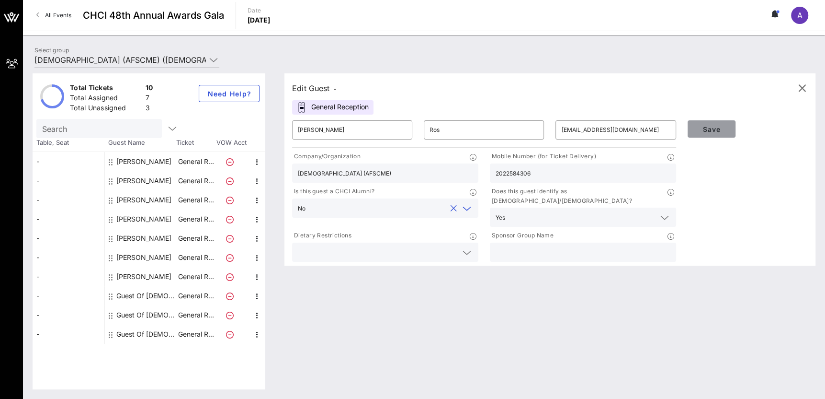
click at [711, 129] on span "Save" at bounding box center [712, 129] width 33 height 8
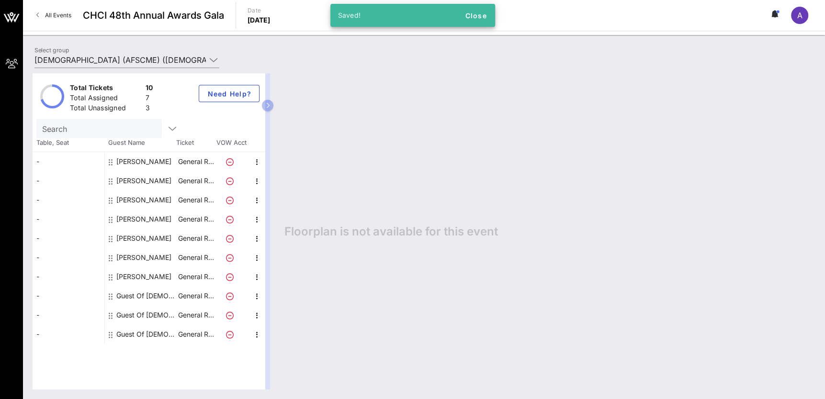
click at [150, 296] on div "Guest Of American Federation of State, County and Municipal Employees (AFSCME)" at bounding box center [146, 295] width 60 height 19
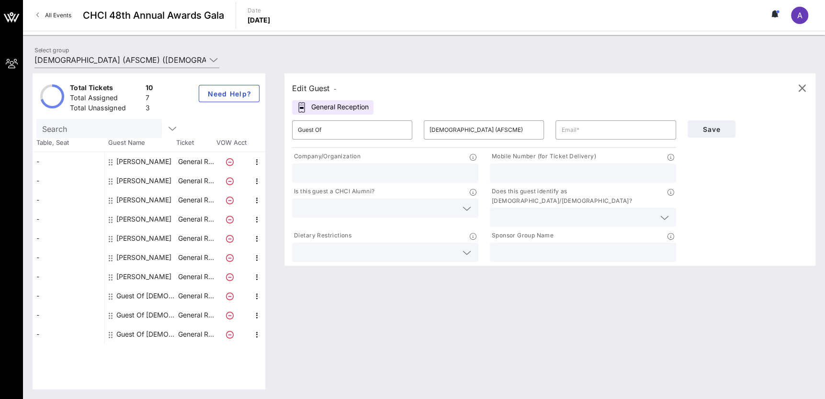
click at [527, 179] on input "text" at bounding box center [583, 173] width 175 height 12
click at [508, 175] on input "text" at bounding box center [583, 173] width 175 height 12
paste input "202-531-1951"
click at [505, 171] on input "202-531-1951" at bounding box center [583, 173] width 175 height 12
click at [516, 170] on input "202531-1951" at bounding box center [583, 173] width 175 height 12
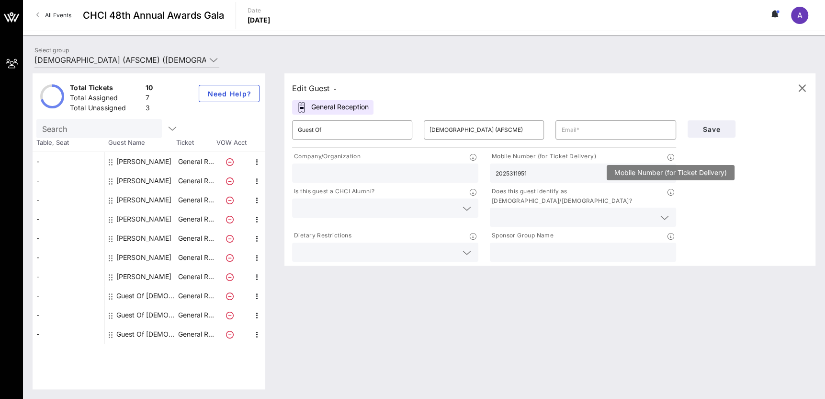
type input "2025311951"
click at [671, 157] on icon at bounding box center [671, 157] width 7 height 7
click at [555, 207] on div at bounding box center [583, 216] width 175 height 19
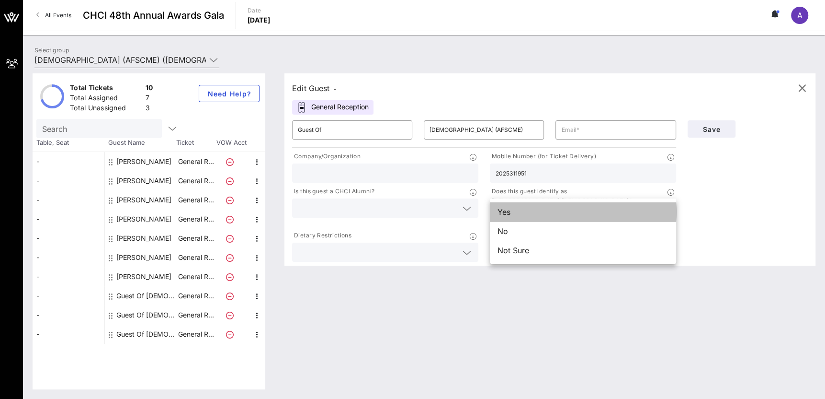
click at [560, 209] on div "Yes" at bounding box center [583, 211] width 186 height 19
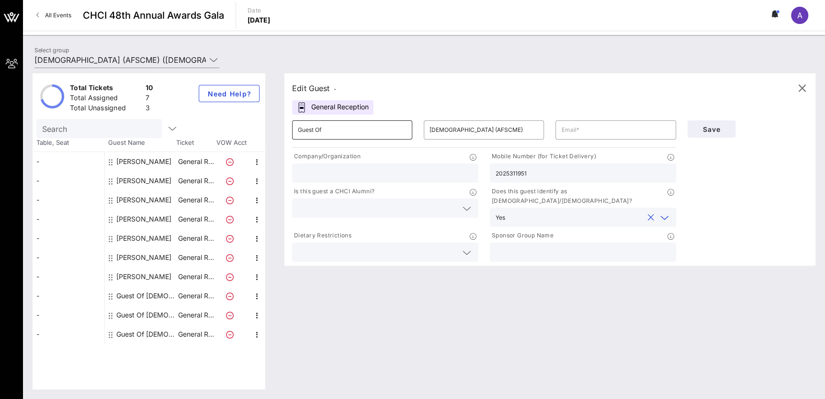
click at [367, 128] on input "Guest Of" at bounding box center [352, 129] width 109 height 15
drag, startPoint x: 300, startPoint y: 129, endPoint x: 305, endPoint y: 130, distance: 4.9
click at [305, 130] on input "PAblo's" at bounding box center [352, 129] width 109 height 15
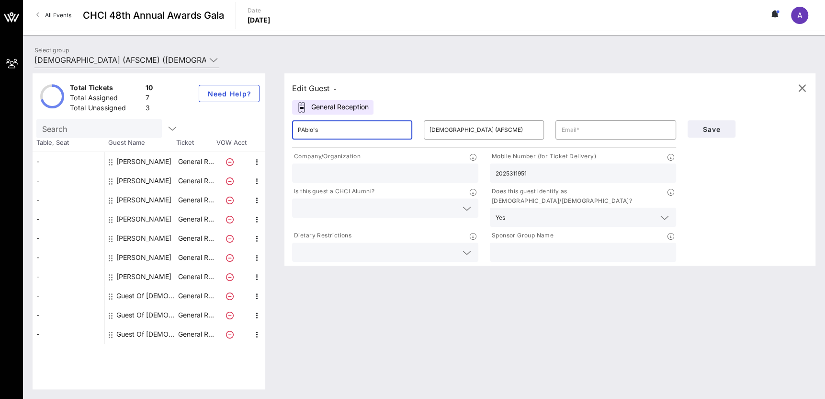
type input "Pablo's"
click at [346, 132] on input "Pablo's" at bounding box center [352, 129] width 109 height 15
paste input "Adriana"
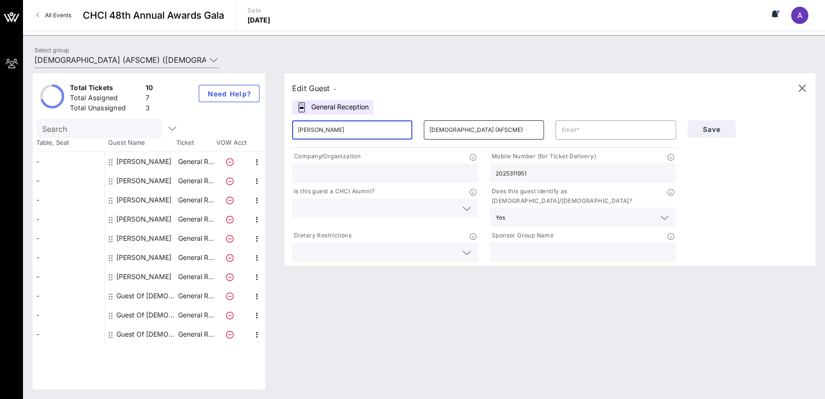
type input "Adriana"
click at [462, 137] on div "American Federation of State, County and Municipal Employees (AFSCME)" at bounding box center [484, 129] width 109 height 19
click at [471, 127] on input "American Federation of State, County and Municipal Employees (AFSCME)" at bounding box center [484, 129] width 109 height 15
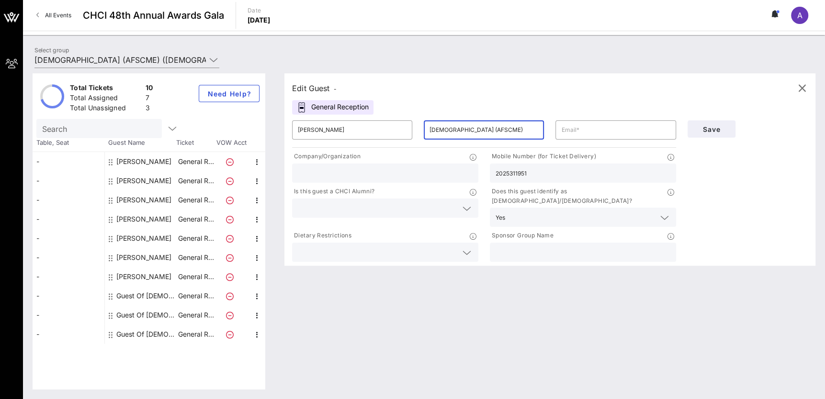
click at [471, 127] on input "American Federation of State, County and Municipal Employees (AFSCME)" at bounding box center [484, 129] width 109 height 15
paste input "Bonilla"
type input "Bonilla"
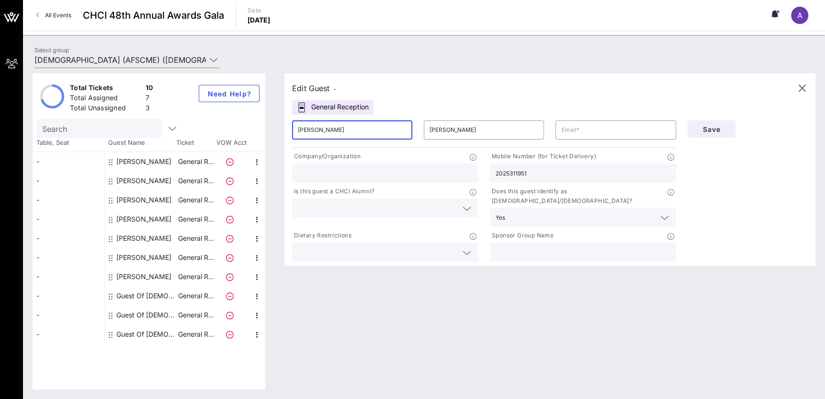
click at [386, 135] on input "Adriana" at bounding box center [352, 129] width 109 height 15
type input "Adriana"
click at [463, 126] on input "Bonilla" at bounding box center [484, 129] width 109 height 15
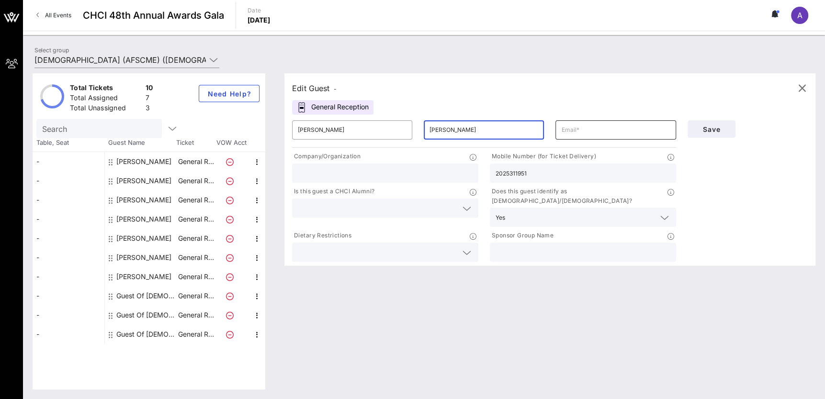
click at [611, 137] on div at bounding box center [615, 129] width 109 height 19
paste input "adrianabonilla@outlook.com"
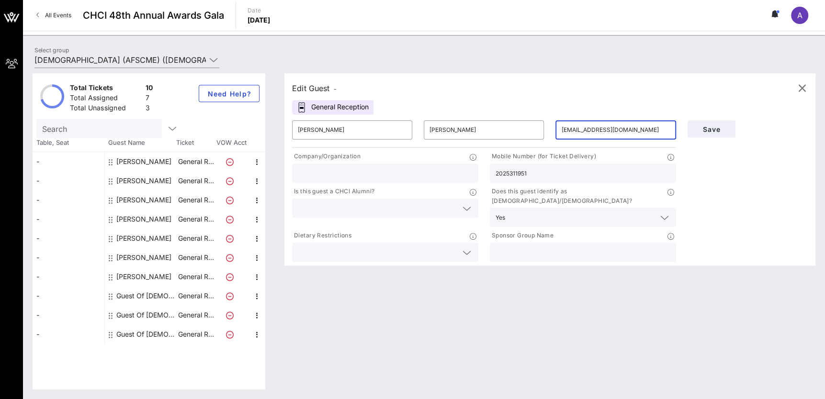
type input "adrianabonilla@outlook.com"
click at [708, 189] on div "Save" at bounding box center [748, 189] width 132 height 149
click at [437, 204] on input "text" at bounding box center [378, 208] width 160 height 12
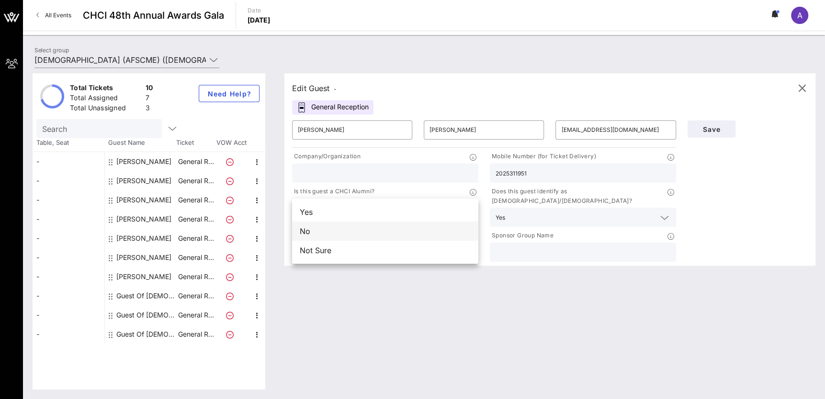
click at [431, 232] on div "No" at bounding box center [385, 230] width 186 height 19
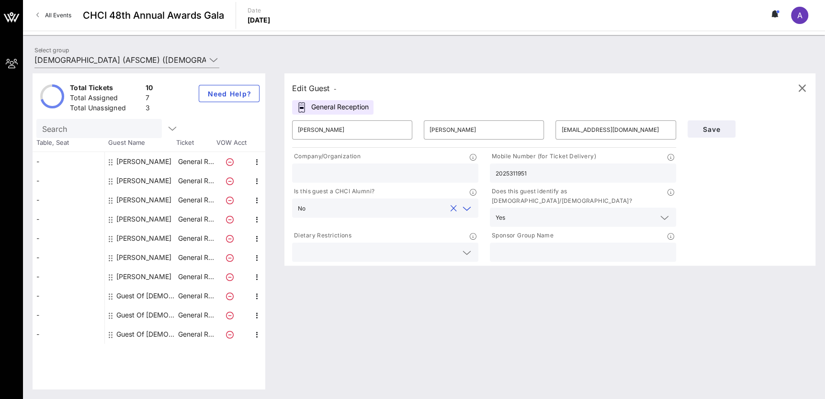
click at [587, 264] on div "Edit Guest - General Reception ​ Adriana ​ Bonilla ​ adrianabonilla@outlook.com…" at bounding box center [545, 231] width 541 height 316
click at [715, 131] on span "Save" at bounding box center [712, 129] width 33 height 8
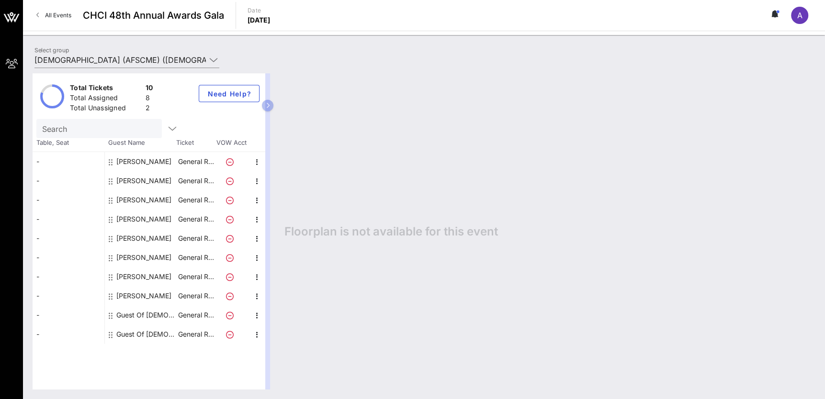
click at [171, 314] on div "Guest Of American Federation of State, County and Municipal Employees (AFSCME)" at bounding box center [146, 314] width 60 height 19
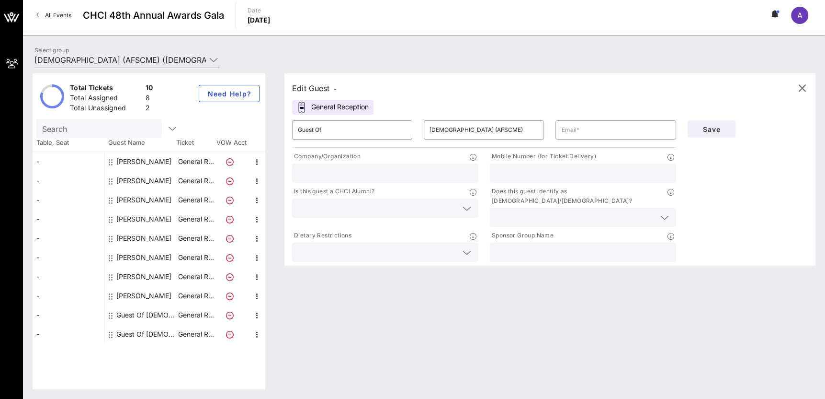
click at [150, 318] on div "Guest Of American Federation of State, County and Municipal Employees (AFSCME)" at bounding box center [146, 314] width 60 height 19
click at [161, 314] on div "Guest Of American Federation of State, County and Municipal Employees (AFSCME)" at bounding box center [146, 314] width 60 height 19
